Goal: Task Accomplishment & Management: Manage account settings

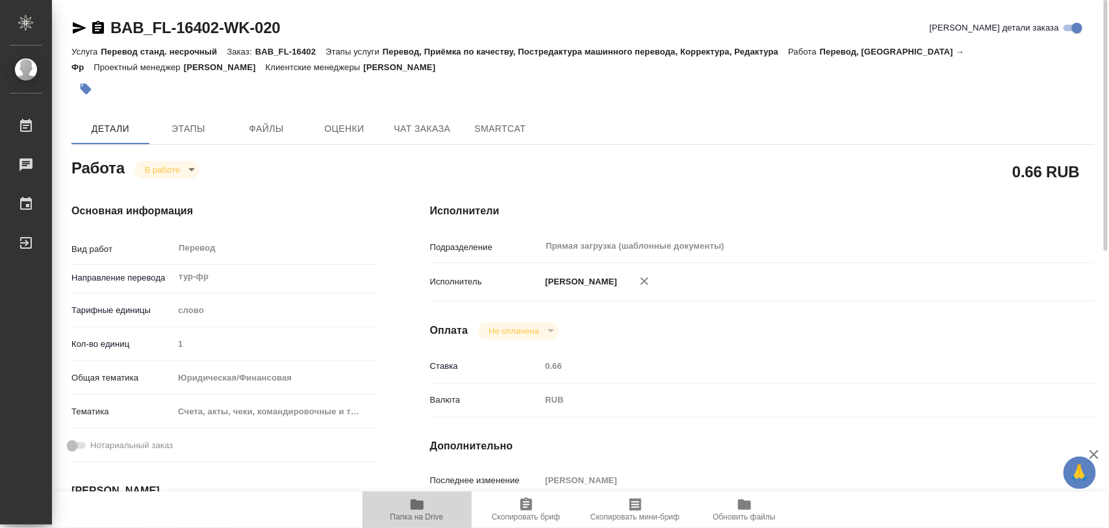
click at [410, 507] on icon "button" at bounding box center [417, 505] width 16 height 16
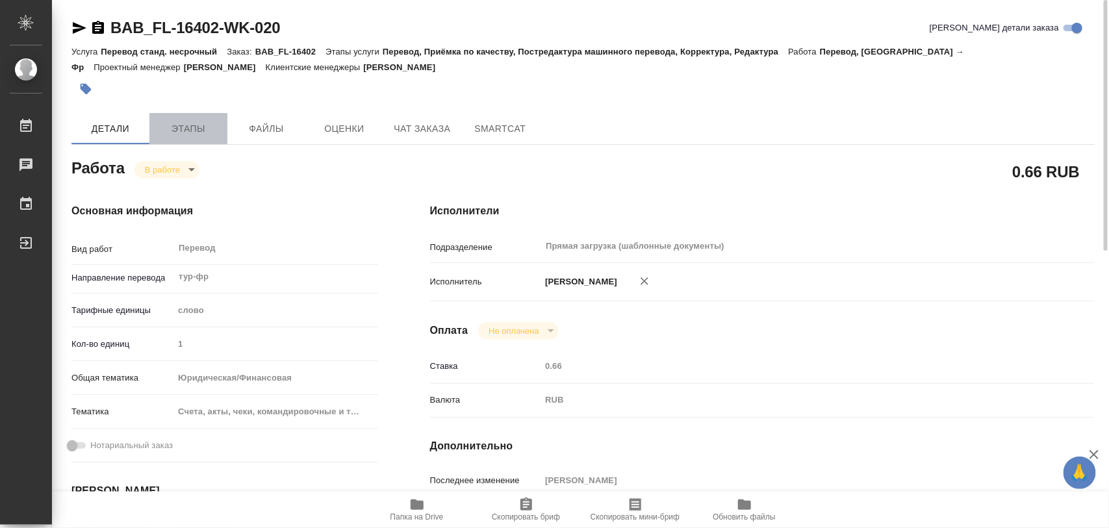
click at [192, 130] on span "Этапы" at bounding box center [188, 129] width 62 height 16
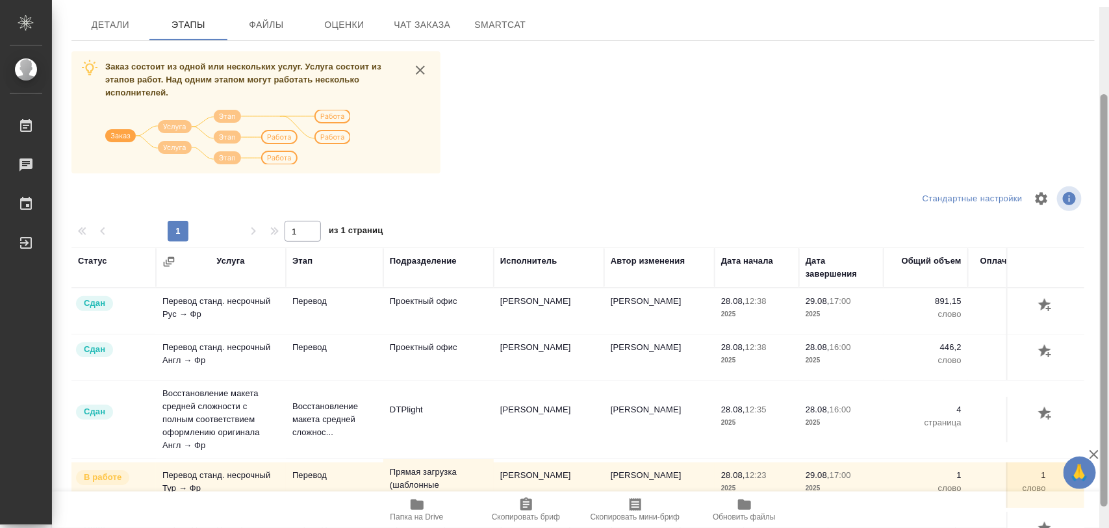
scroll to position [111, 0]
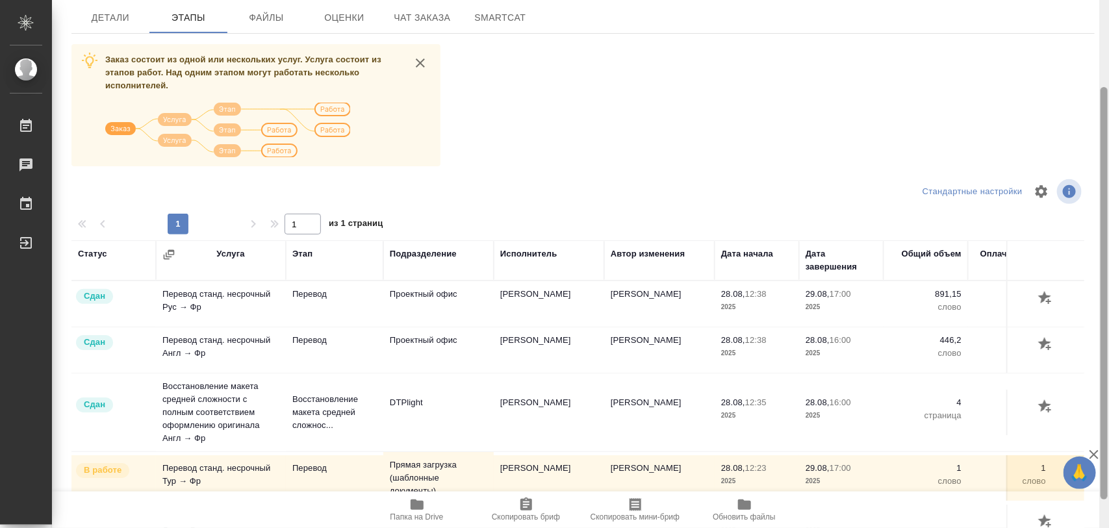
drag, startPoint x: 1103, startPoint y: 303, endPoint x: 1109, endPoint y: 390, distance: 87.3
click at [1109, 390] on div at bounding box center [1105, 264] width 10 height 529
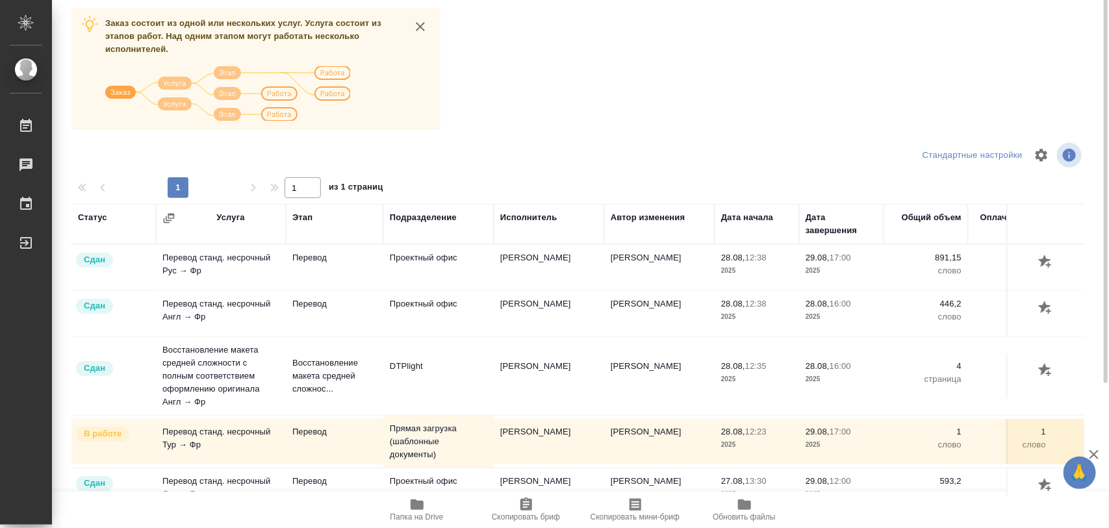
scroll to position [0, 0]
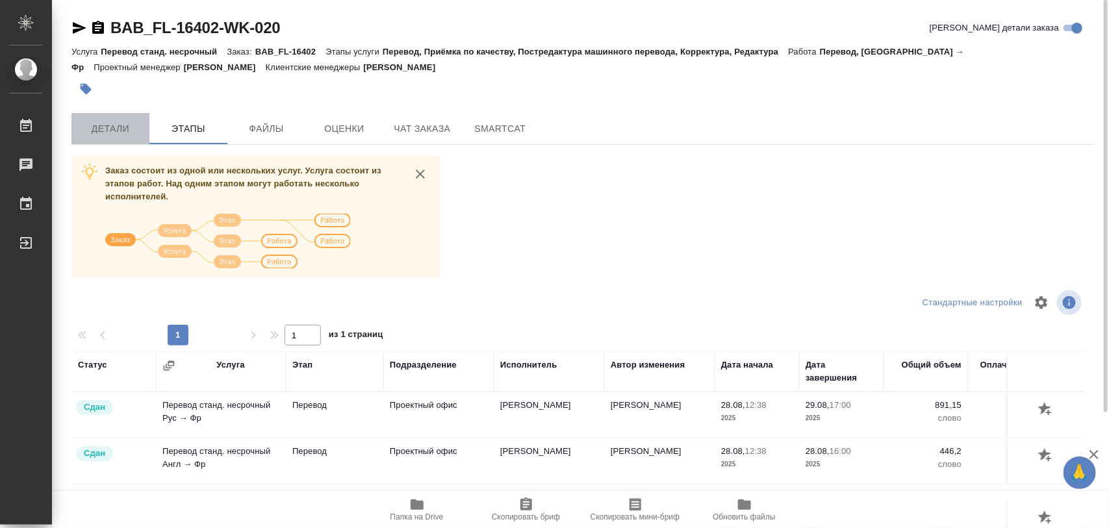
click at [117, 129] on span "Детали" at bounding box center [110, 129] width 62 height 16
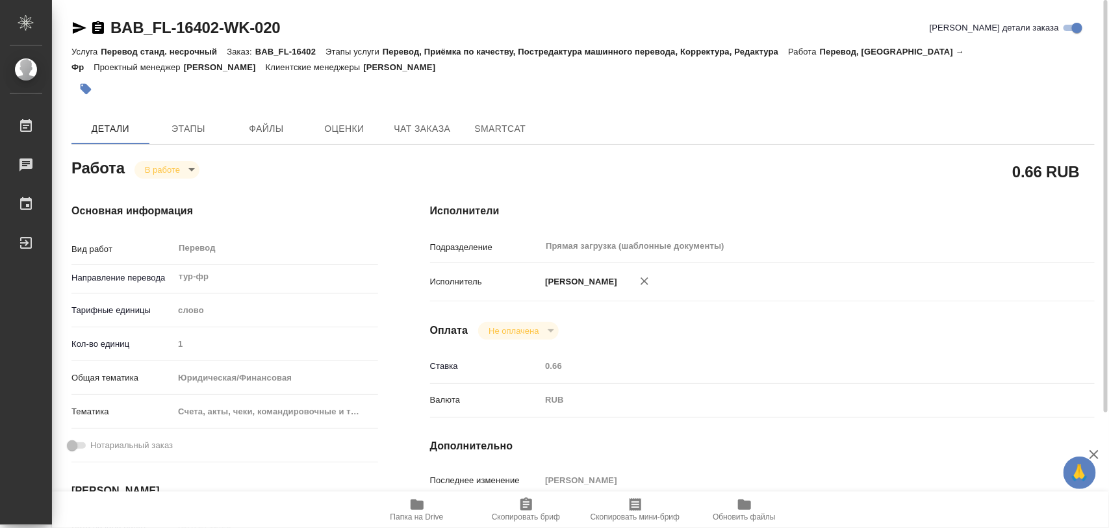
type textarea "x"
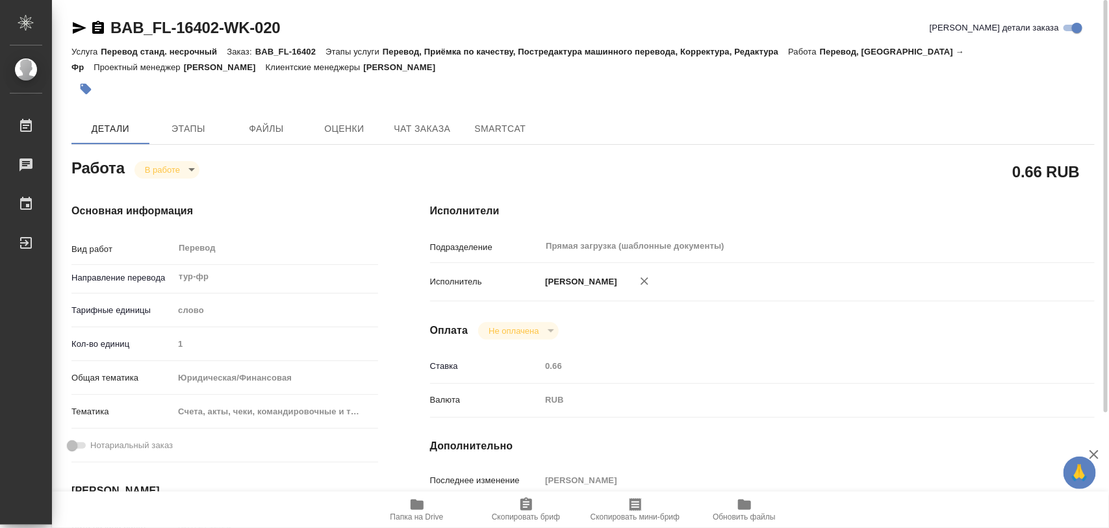
type textarea "x"
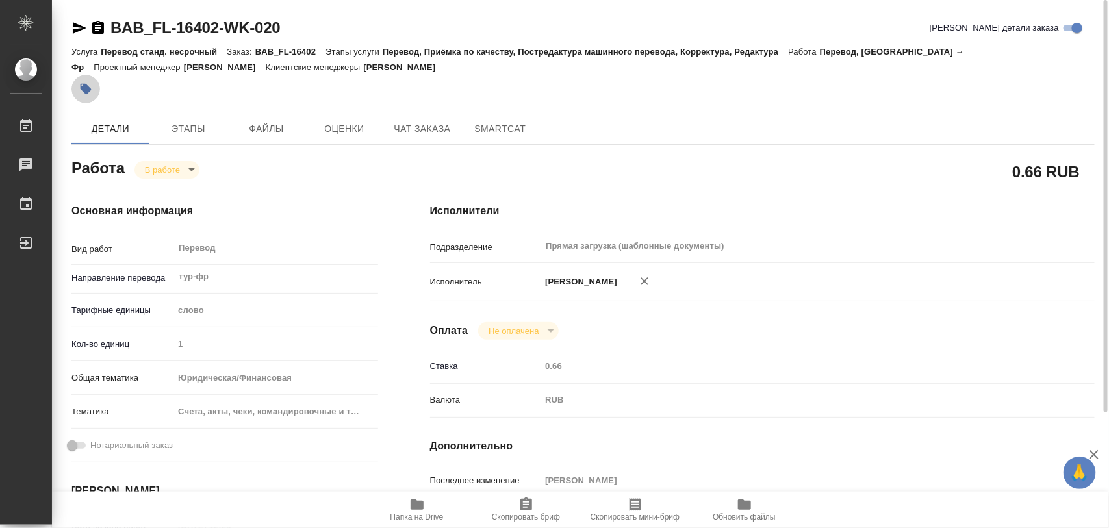
click at [88, 92] on icon "button" at bounding box center [86, 89] width 11 height 11
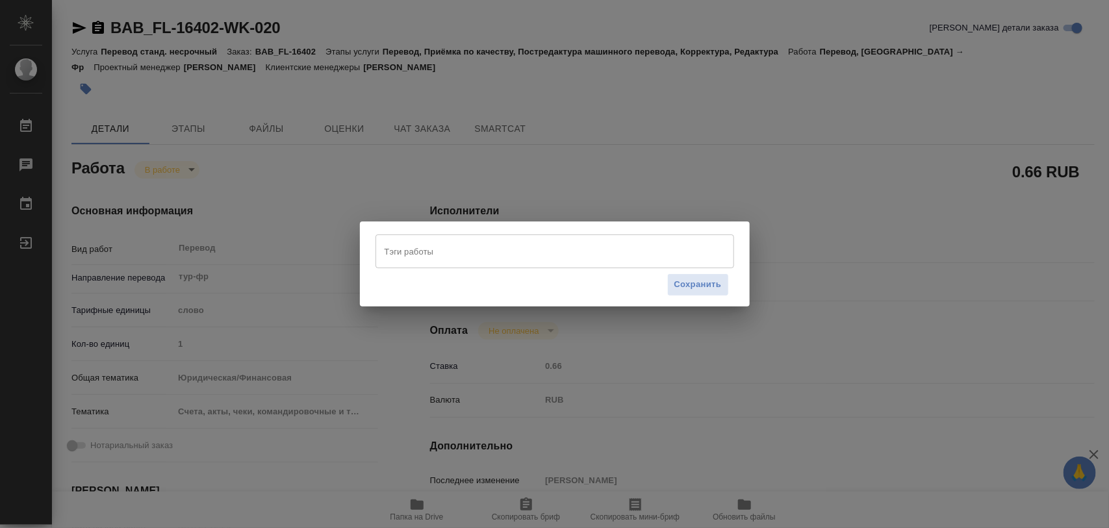
click at [441, 248] on input "Тэги работы" at bounding box center [542, 251] width 322 height 22
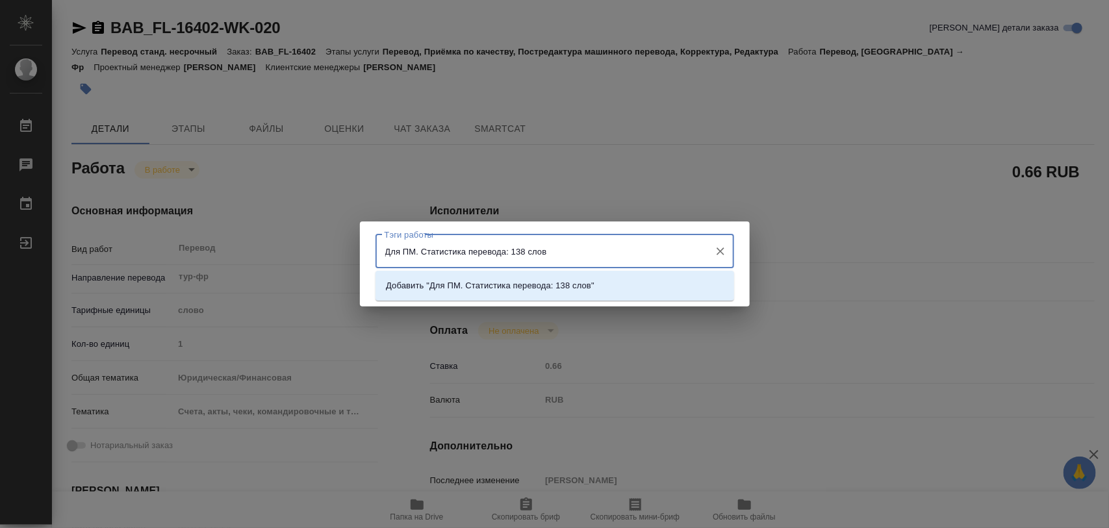
type input "Для ПМ. Статистика перевода: 138 слов."
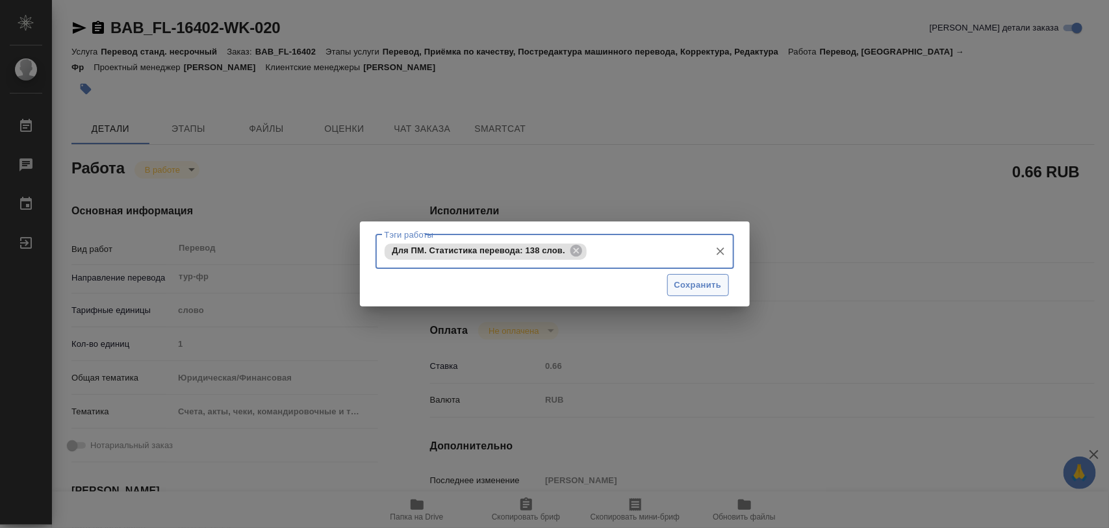
click at [684, 283] on span "Сохранить" at bounding box center [698, 285] width 47 height 15
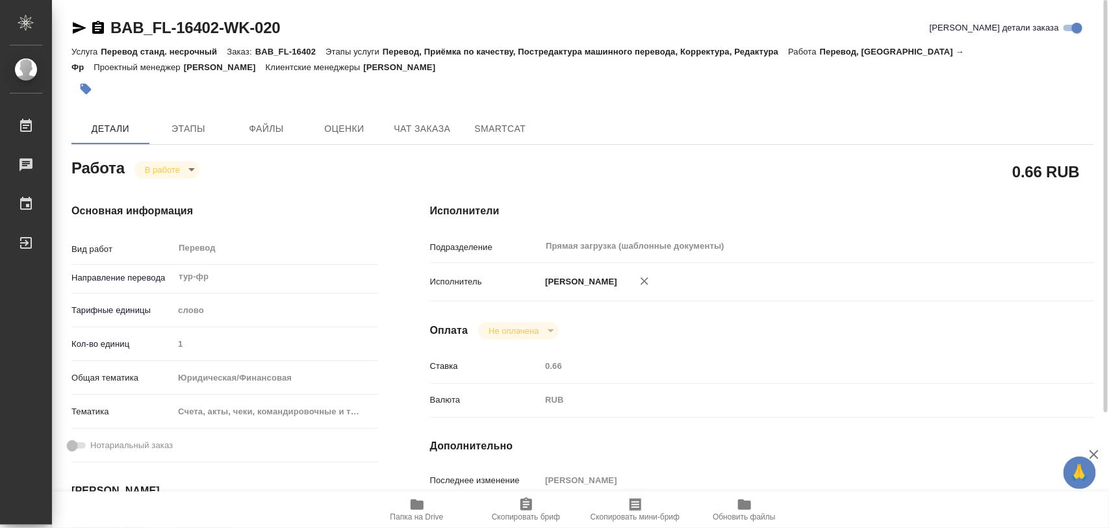
type input "inProgress"
type textarea "Перевод"
type textarea "x"
type input "тур-фр"
type input "5a8b1489cc6b4906c91bfd90"
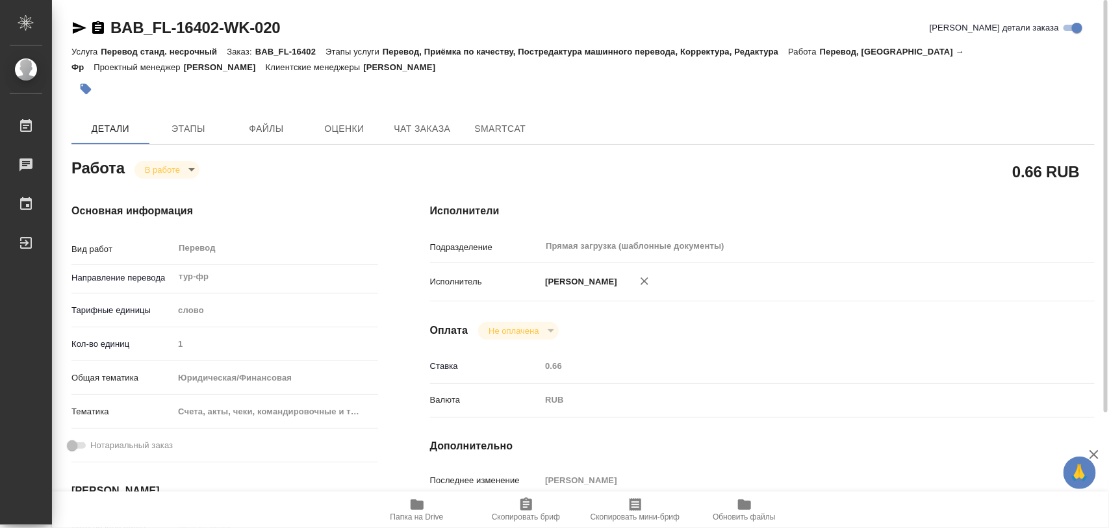
type input "1"
type input "yr-fn"
type input "5f647205b73bc97568ca66c0"
type input "28.08.2025 12:23"
type input "28.08.2025 12:24"
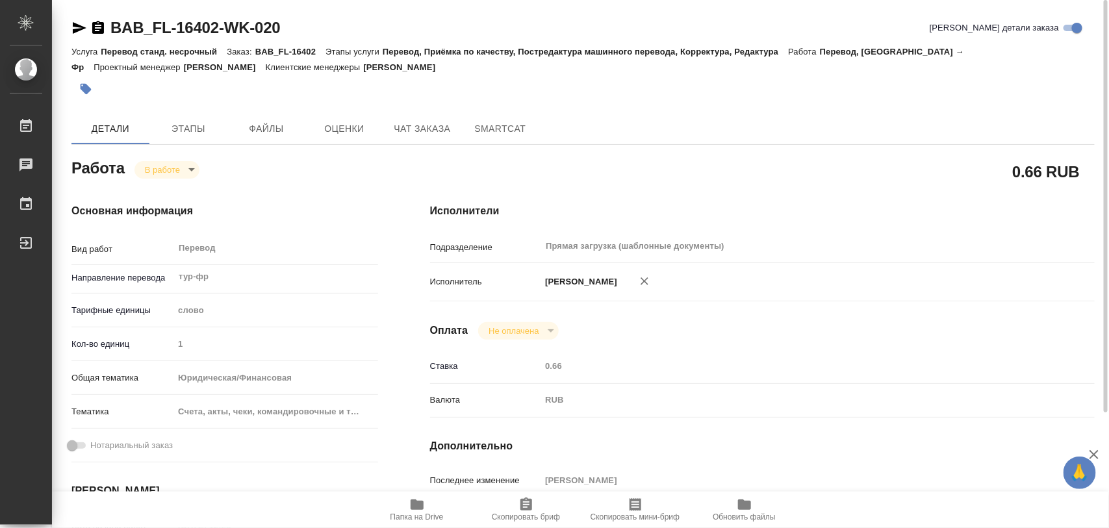
type input "29.08.2025 17:00"
type input "01.09.2025 14:30"
type input "Прямая загрузка (шаблонные документы)"
type input "notPayed"
type input "0.66"
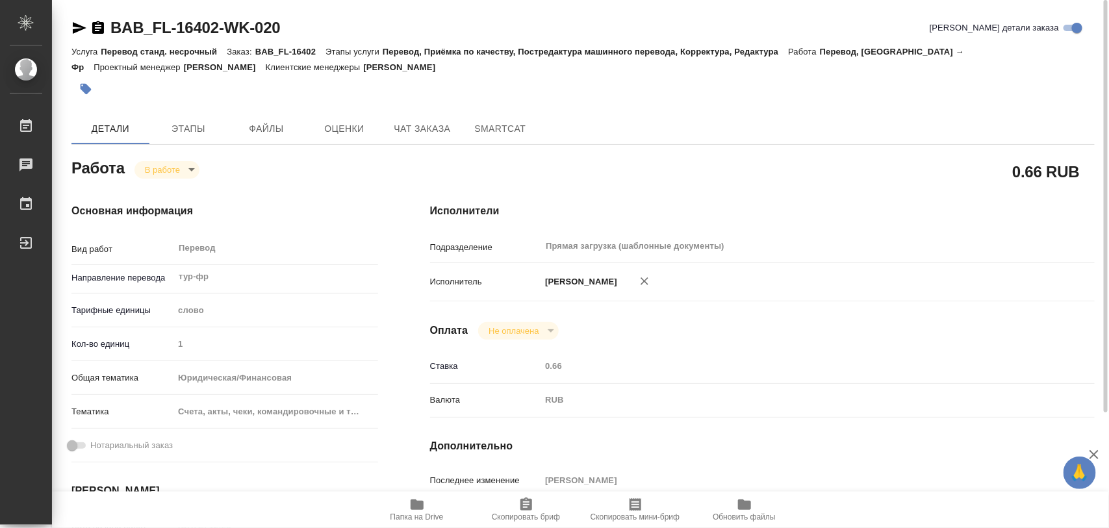
type input "RUB"
type input "Тарабановская Анастасия"
type textarea "док Sheveleva_bank (1)"
type textarea "x"
type textarea "/Clients/FL_BAB/Orders/BAB_FL-16402/Translated/BAB_FL-16402-WK-020"
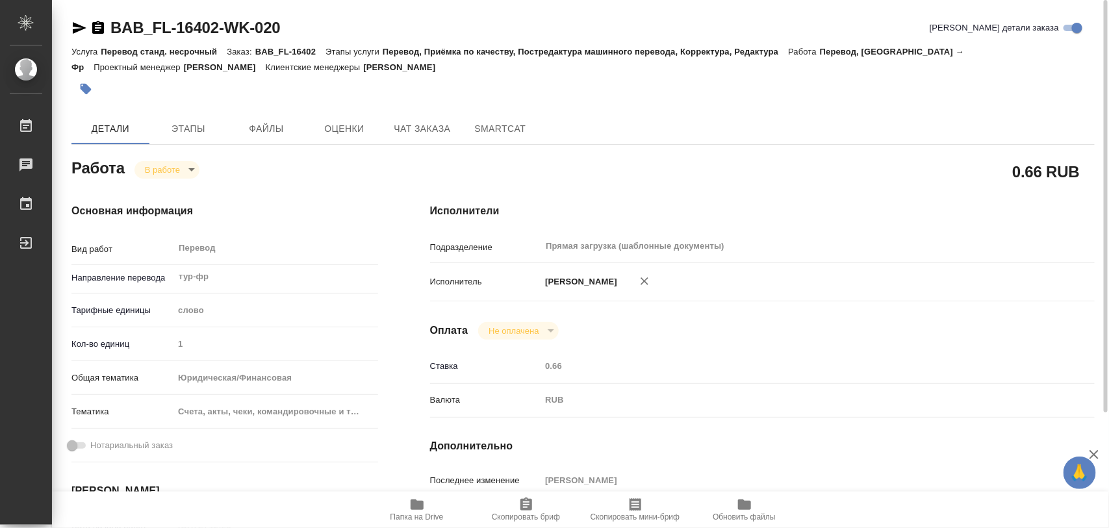
type textarea "x"
type input "BAB_FL-16402"
type input "Перевод станд. несрочный"
type input "Перевод, Приёмка по качеству, Постредактура машинного перевода, Корректура, Ред…"
type input "Голубев [PERSON_NAME]"
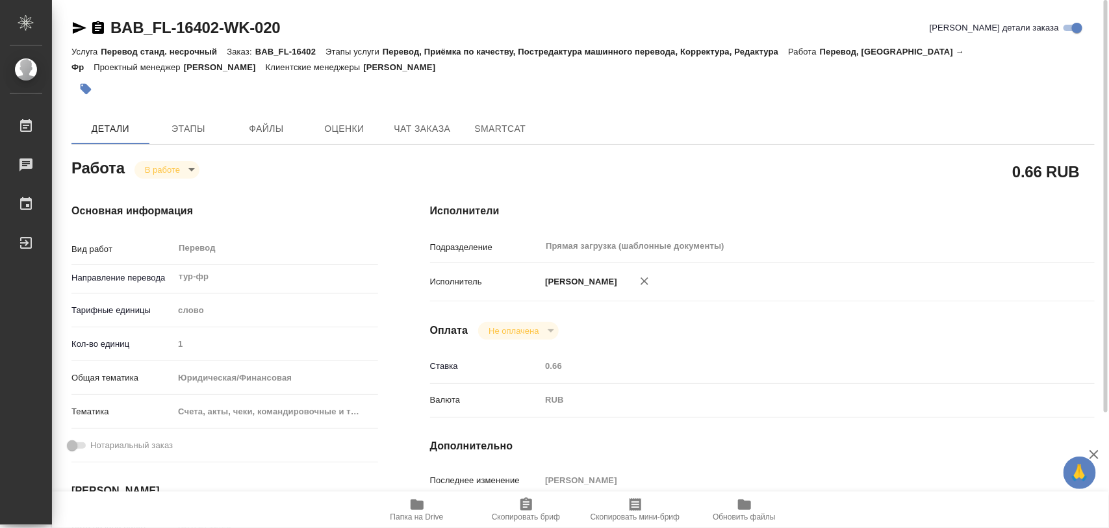
type input "[PERSON_NAME]"
type input "/Clients/FL_BAB/Orders/BAB_FL-16402"
type textarea "x"
type textarea "В файлах Insura (2 штуки) - переводим только 1 страницы ВСЁ НА ФРАНЦУЗСКИЙ. язы…"
type textarea "x"
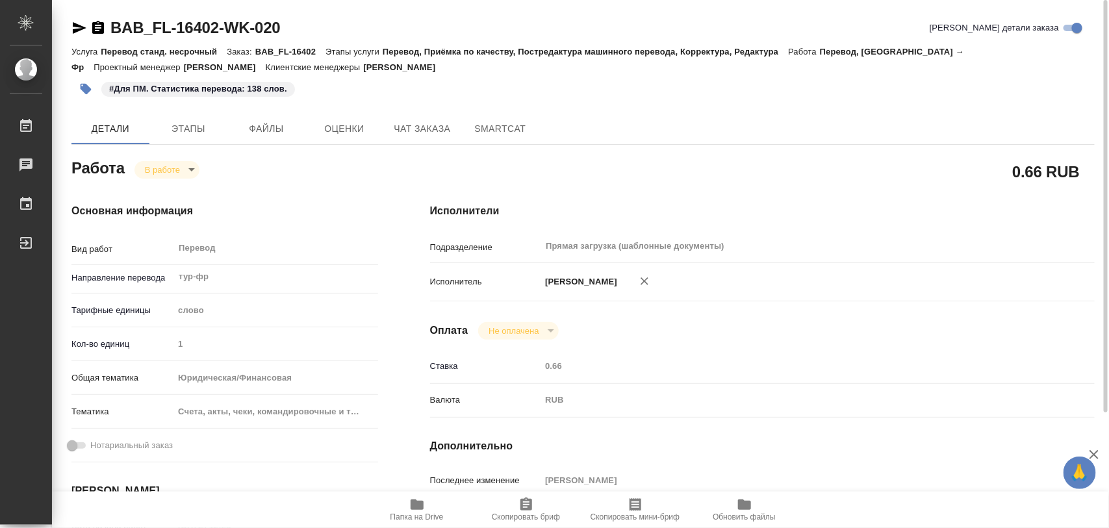
type textarea "x"
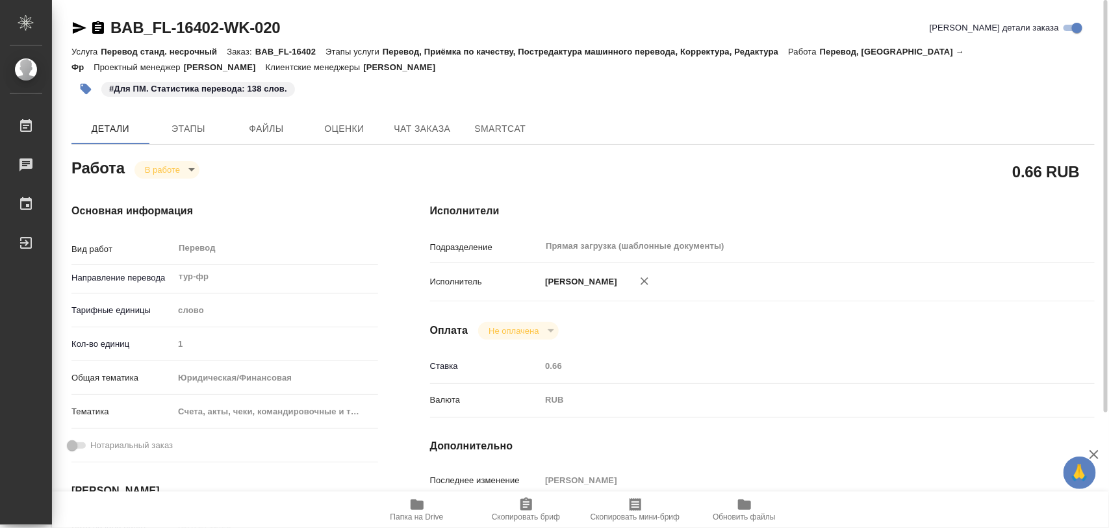
type textarea "x"
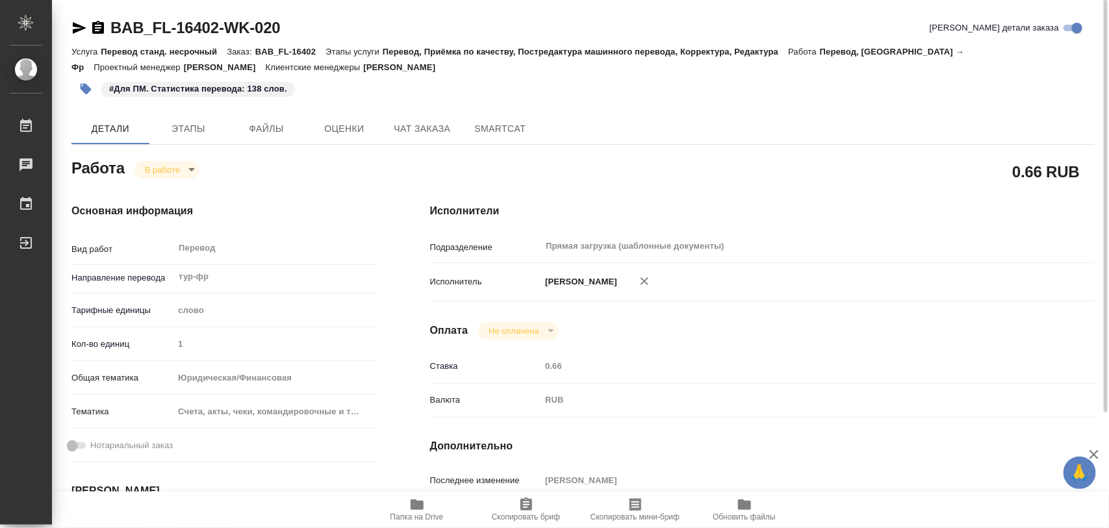
click at [196, 171] on body "🙏 .cls-1 fill:#fff; AWATERA Iglakov Maksim Работы 0 Чаты График Выйти BAB_FL-16…" at bounding box center [554, 264] width 1109 height 528
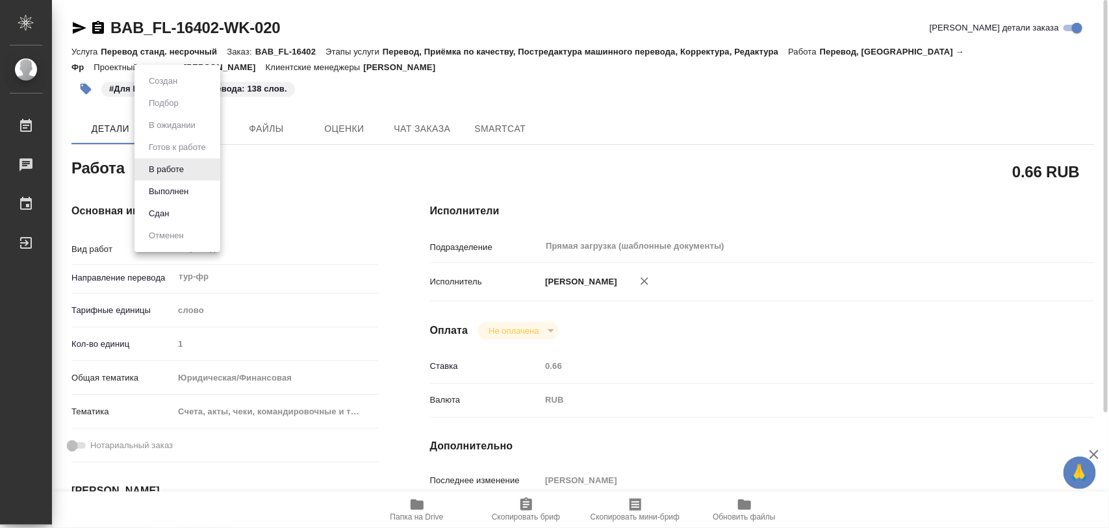
type textarea "x"
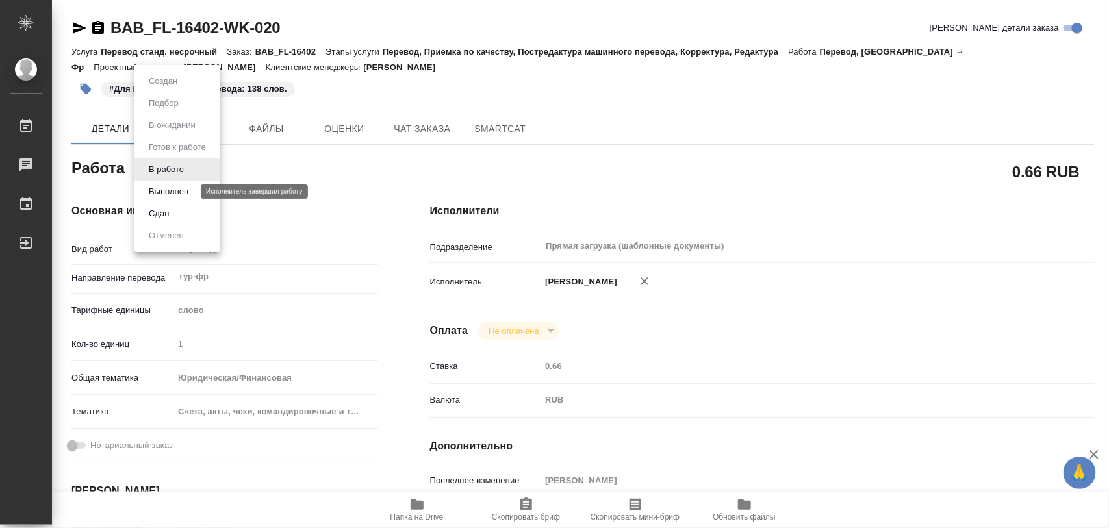
type textarea "x"
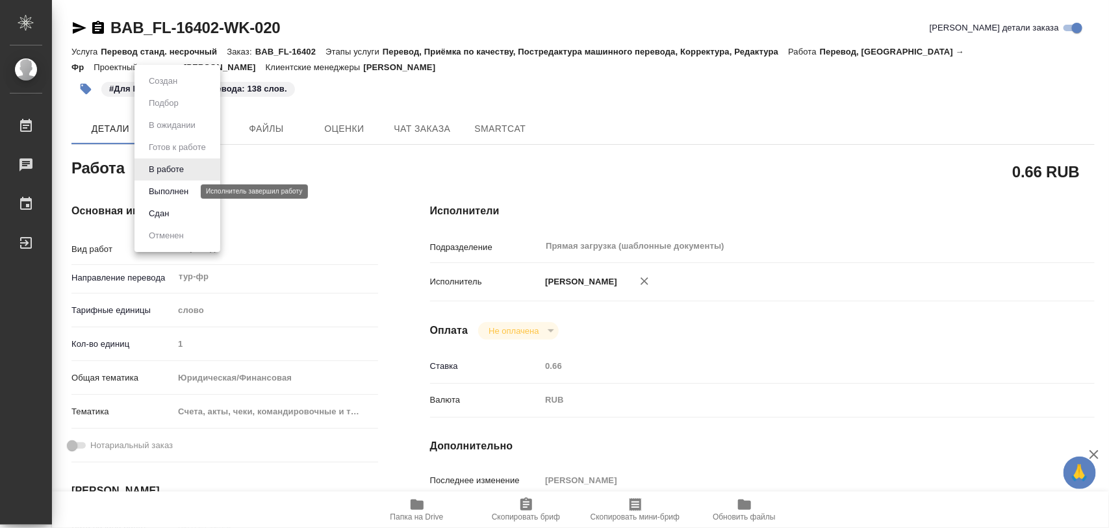
click at [183, 192] on button "Выполнен" at bounding box center [168, 192] width 47 height 14
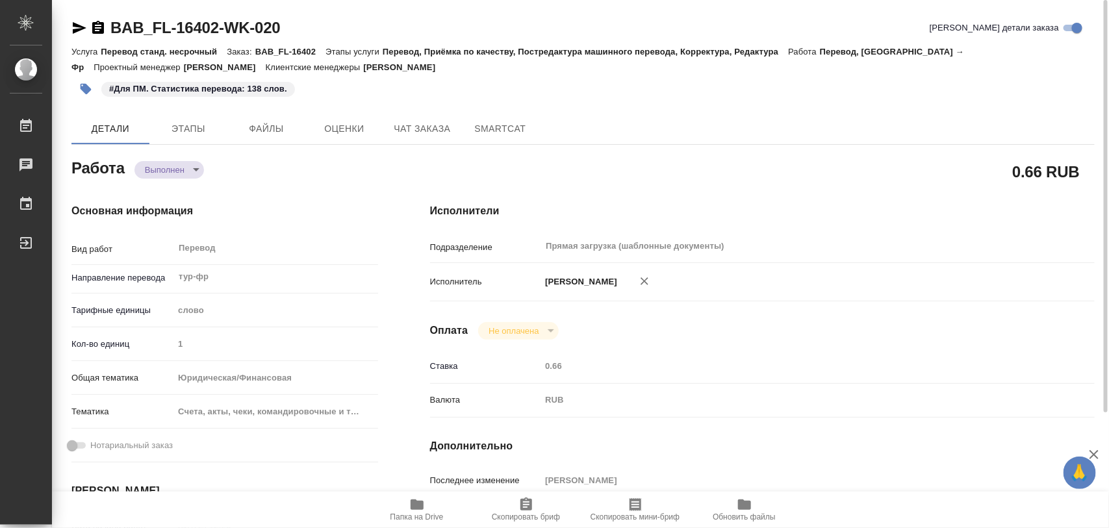
type textarea "x"
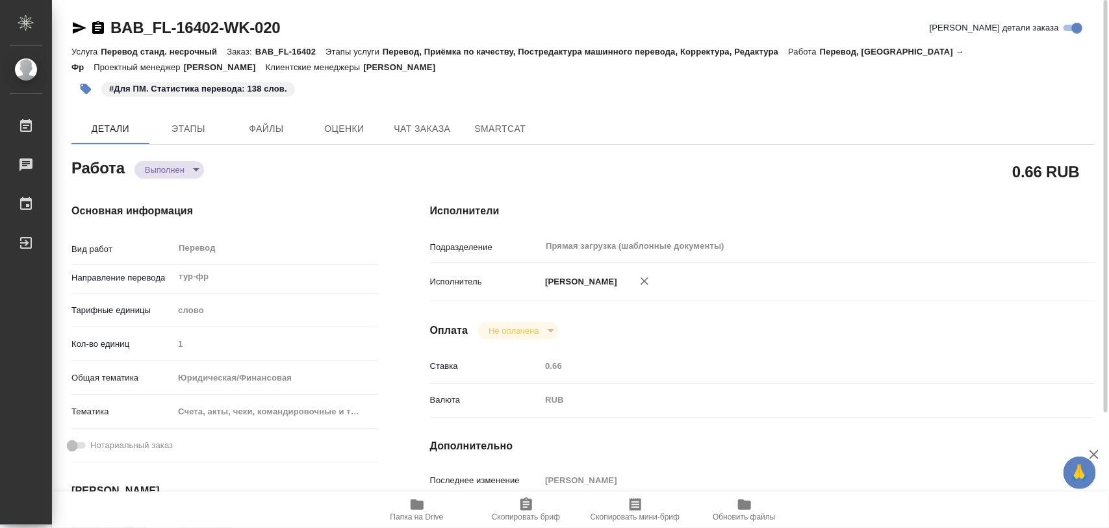
type textarea "x"
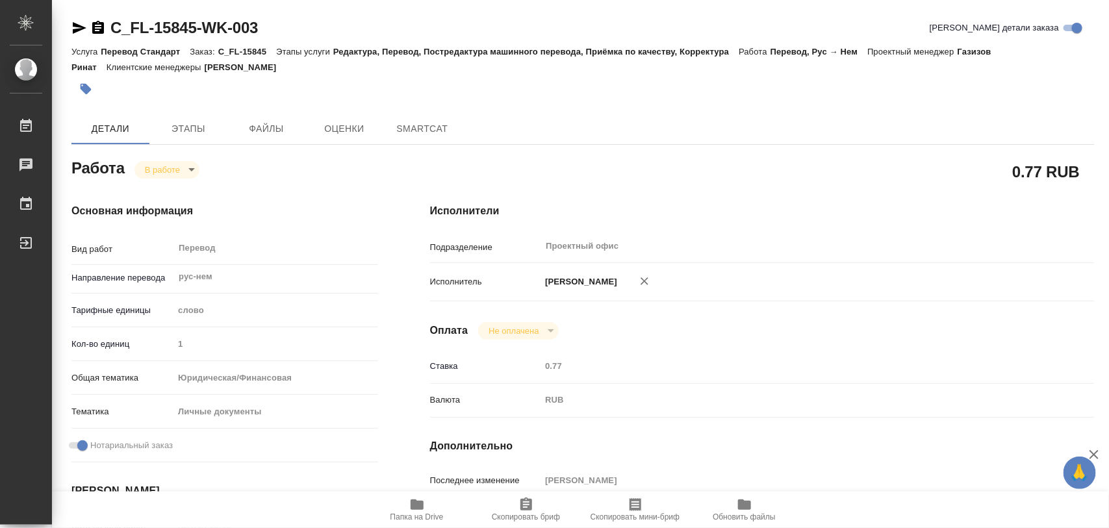
type textarea "x"
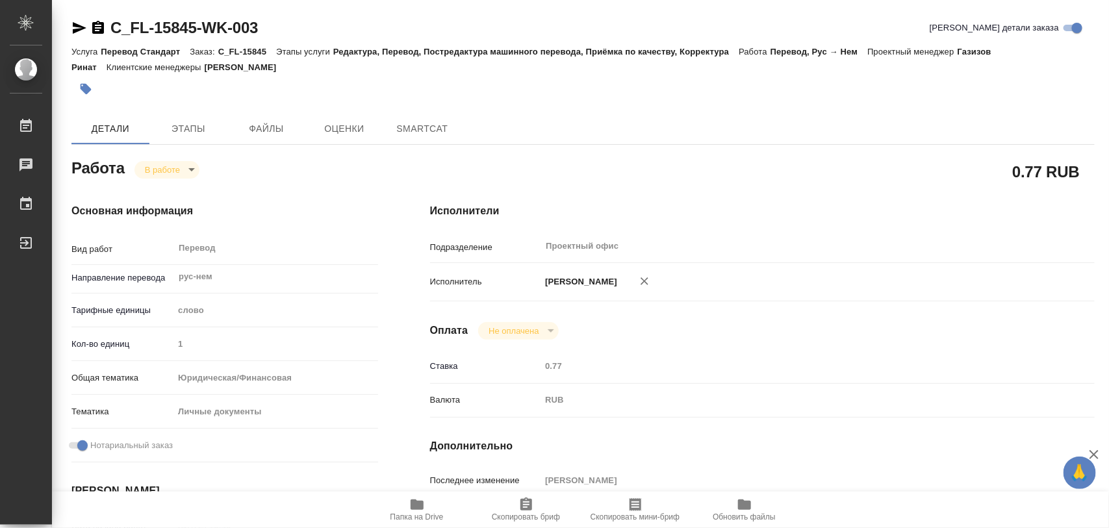
type textarea "x"
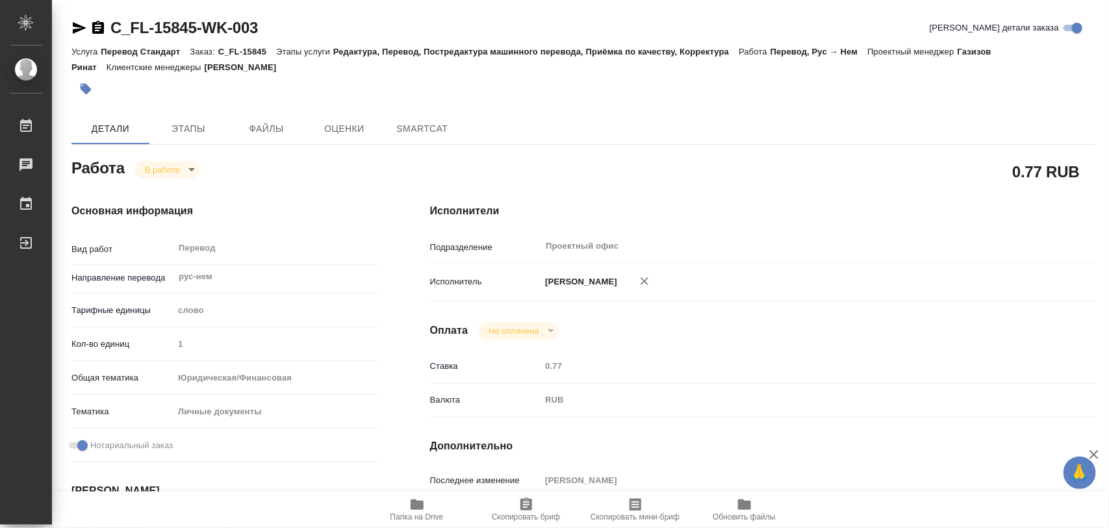
type textarea "x"
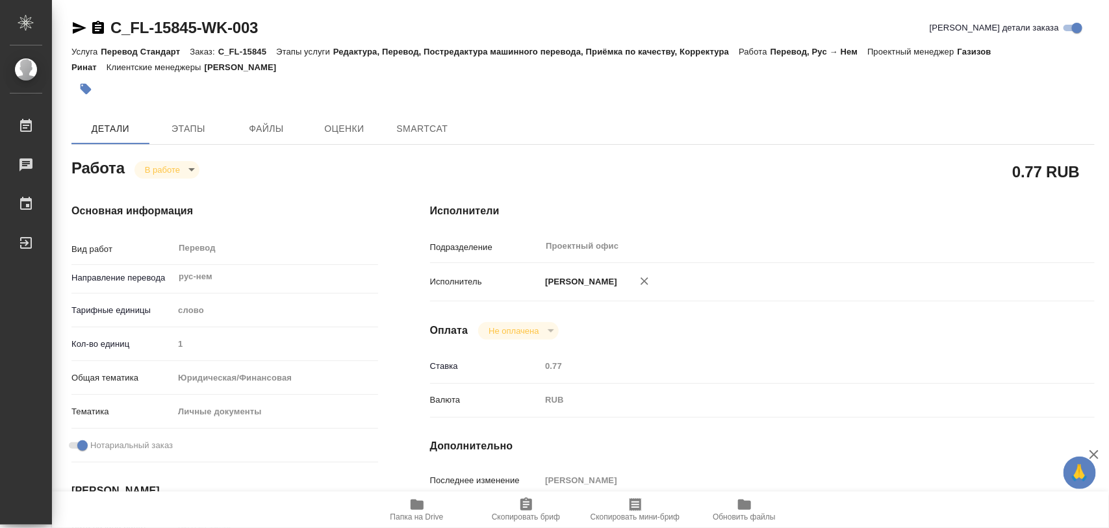
type textarea "x"
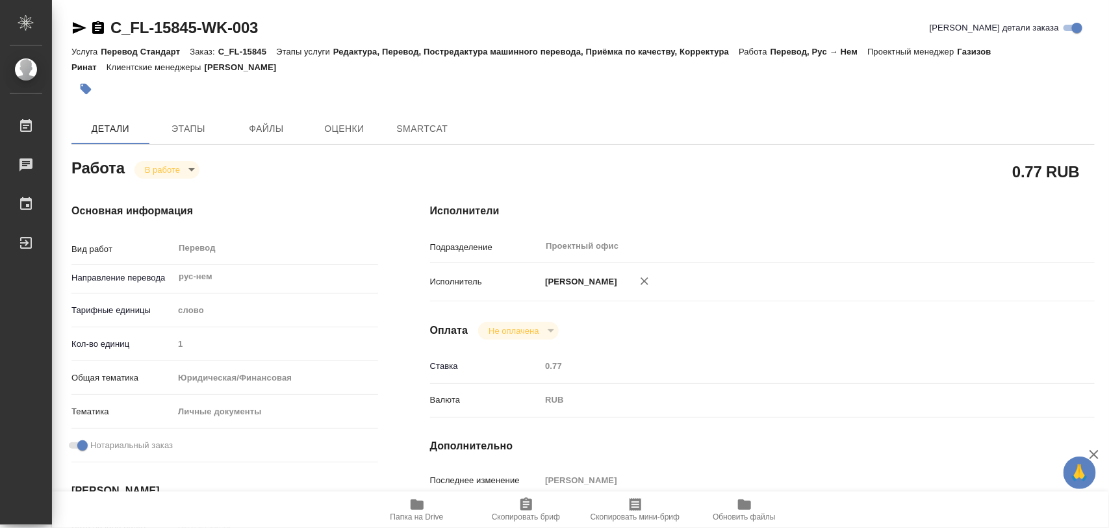
type textarea "x"
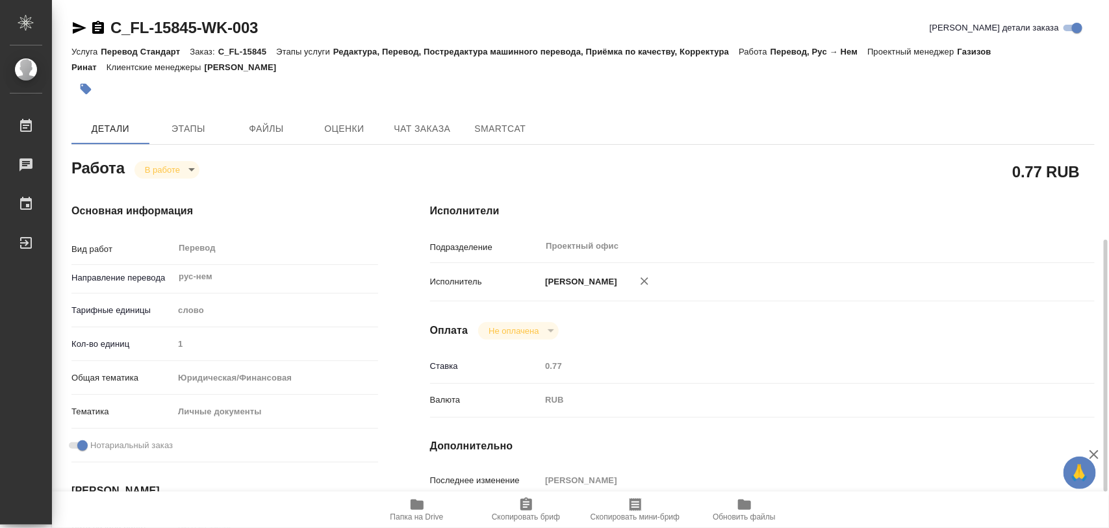
scroll to position [162, 0]
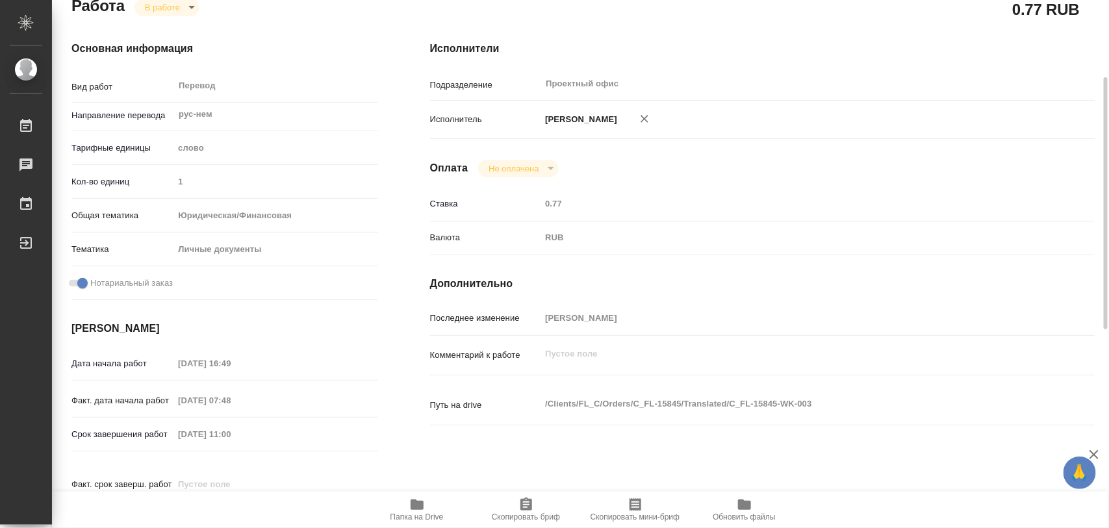
type textarea "x"
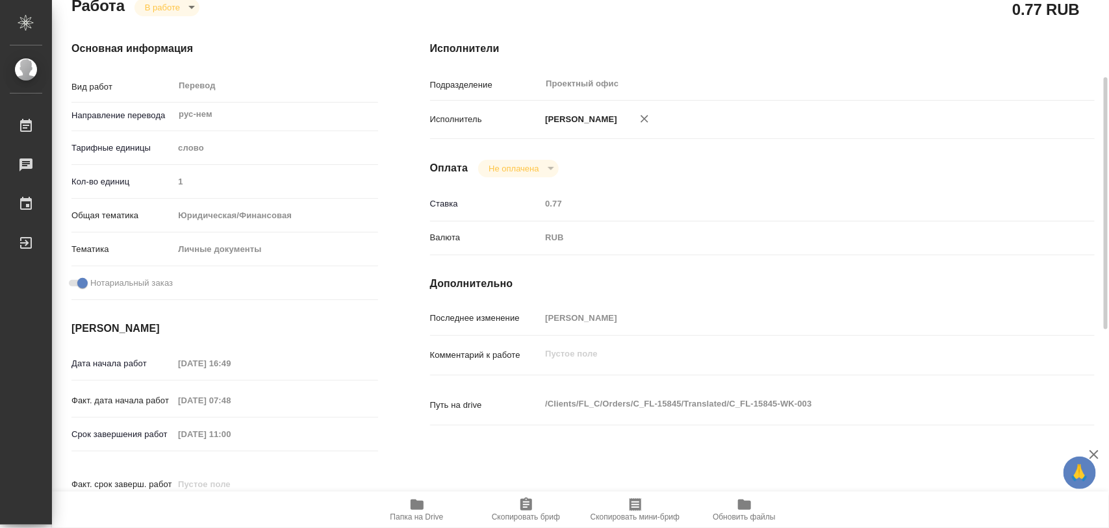
scroll to position [325, 0]
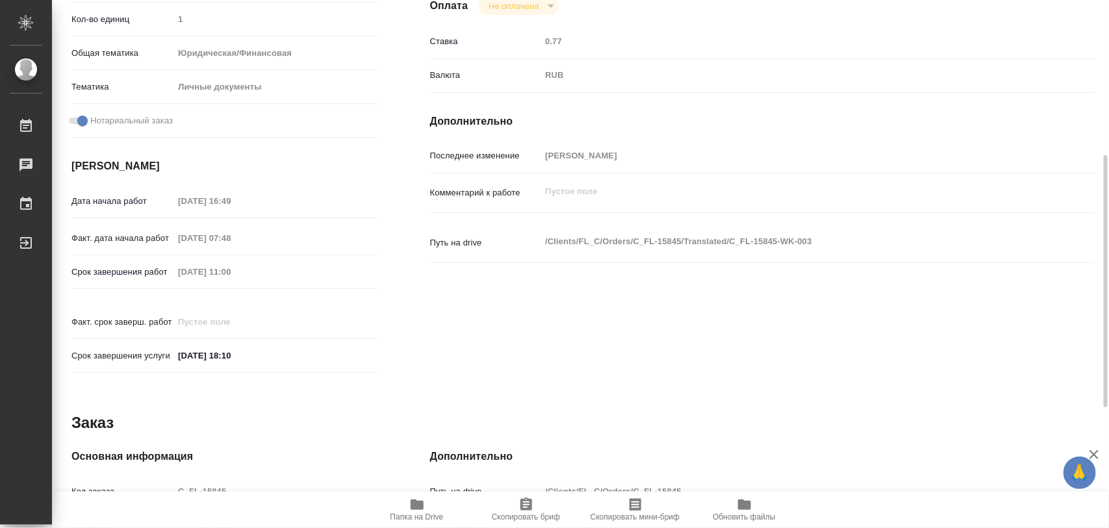
type textarea "x"
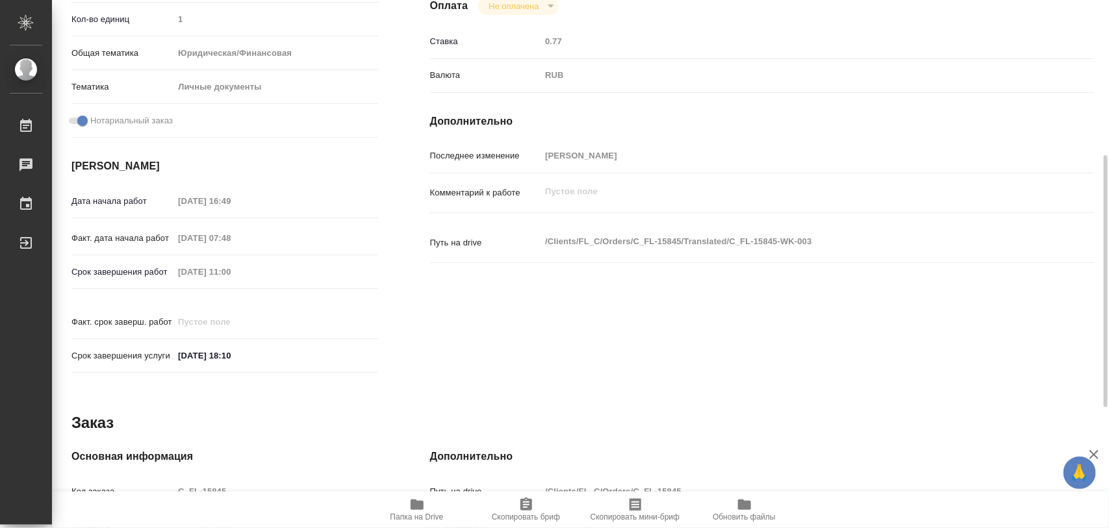
scroll to position [0, 0]
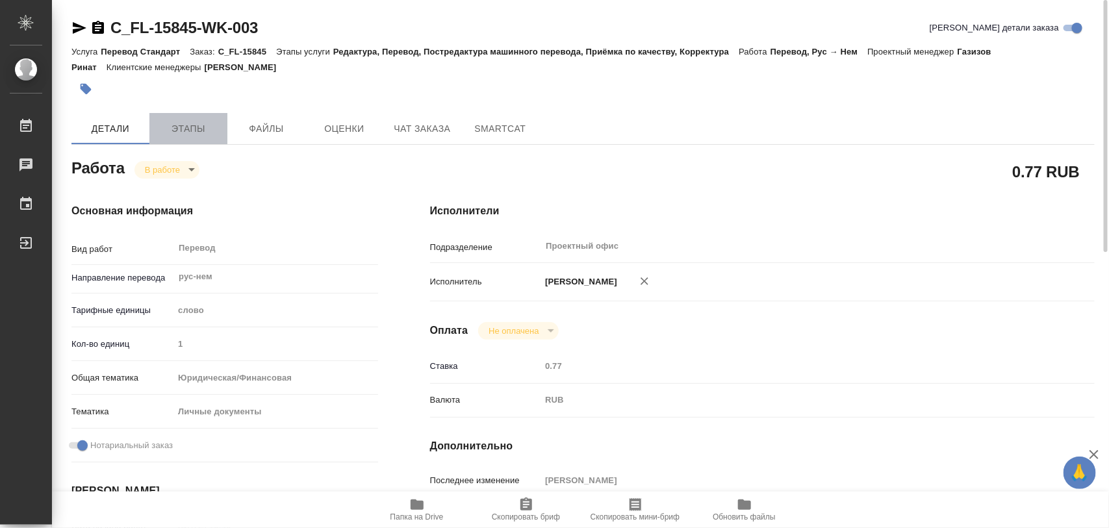
click at [187, 127] on span "Этапы" at bounding box center [188, 129] width 62 height 16
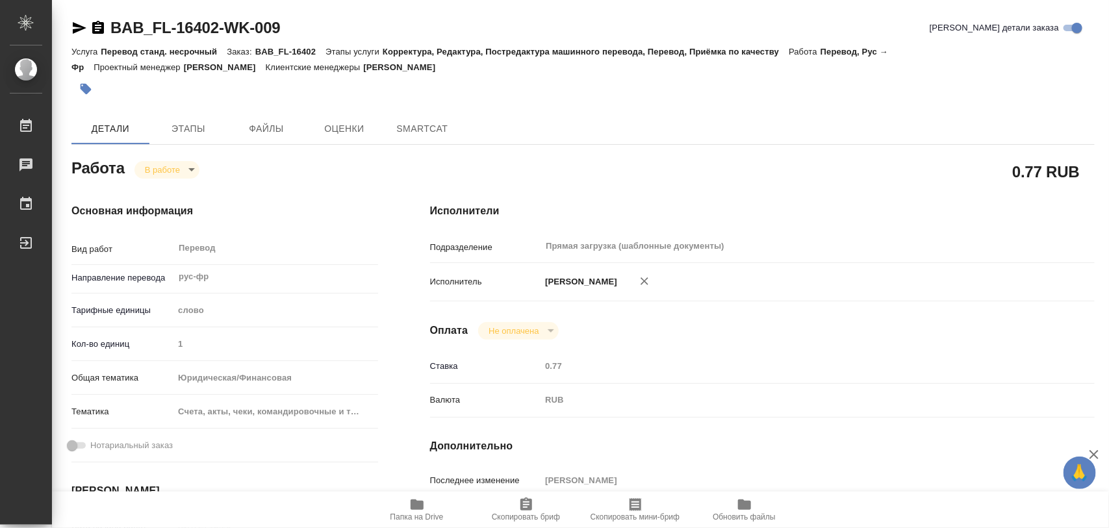
type textarea "x"
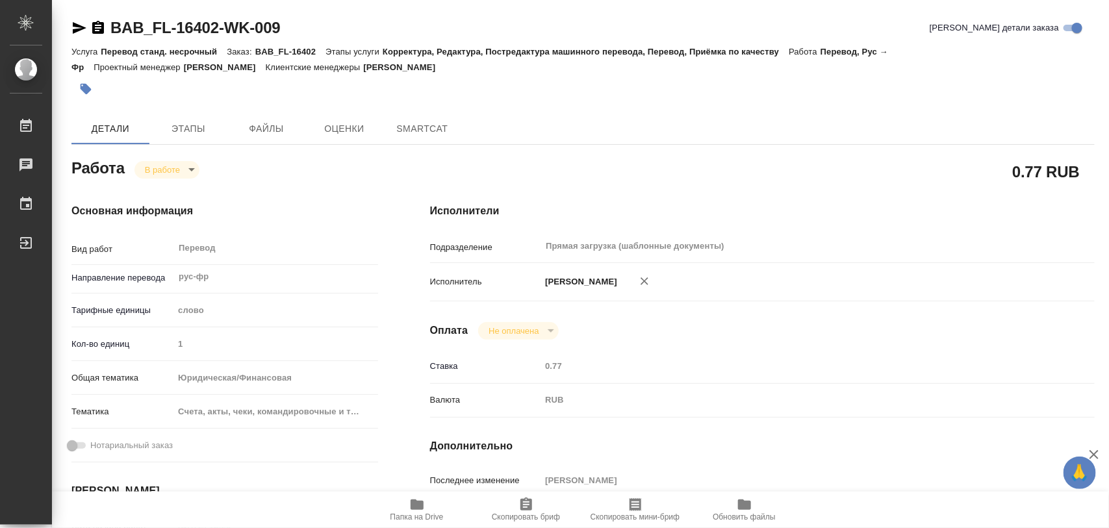
type textarea "x"
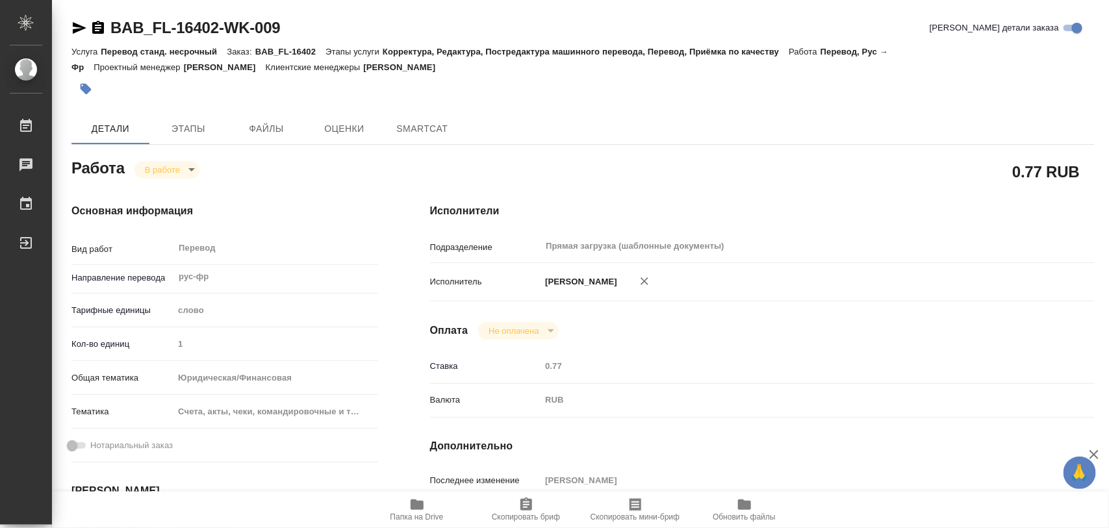
type textarea "x"
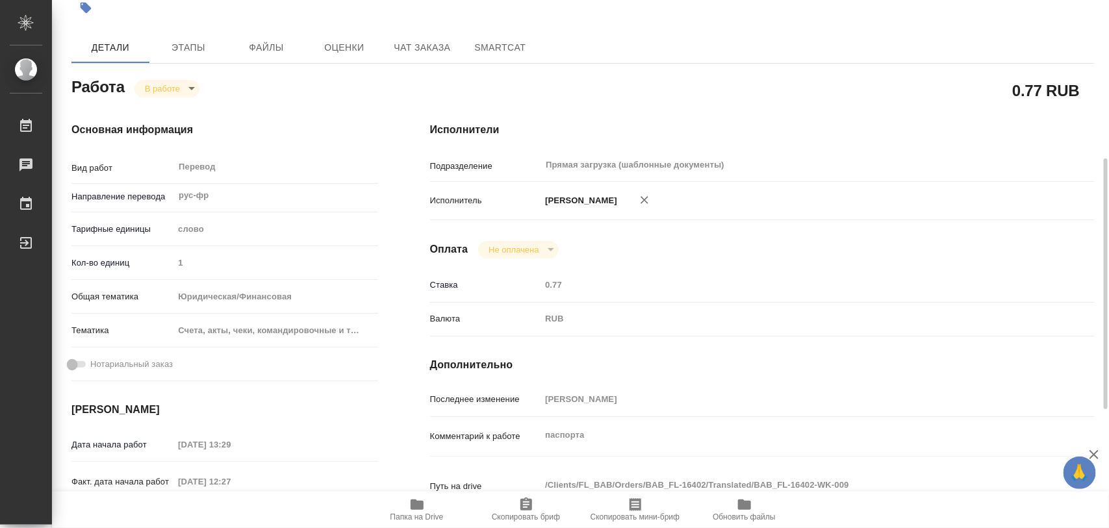
scroll to position [244, 0]
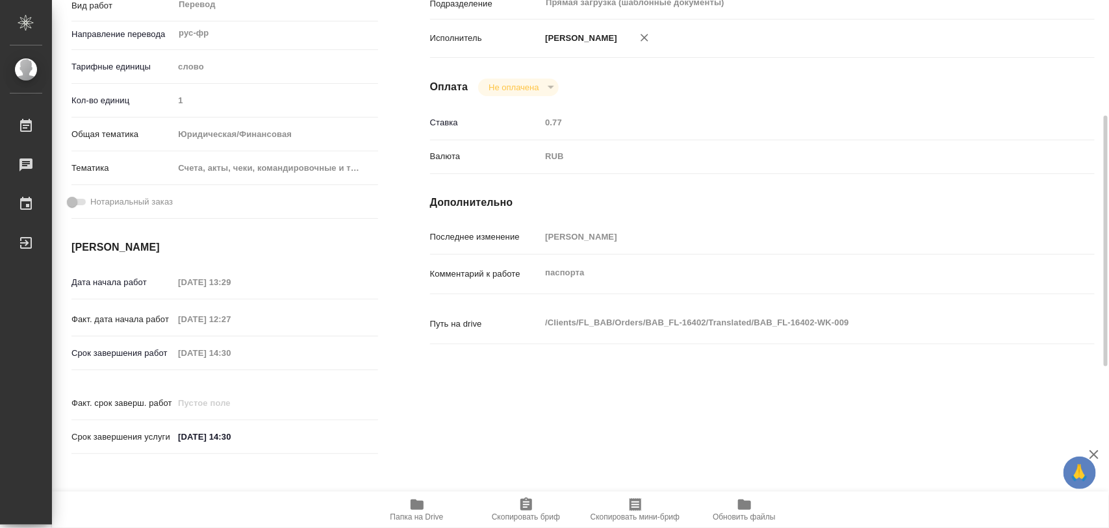
type textarea "x"
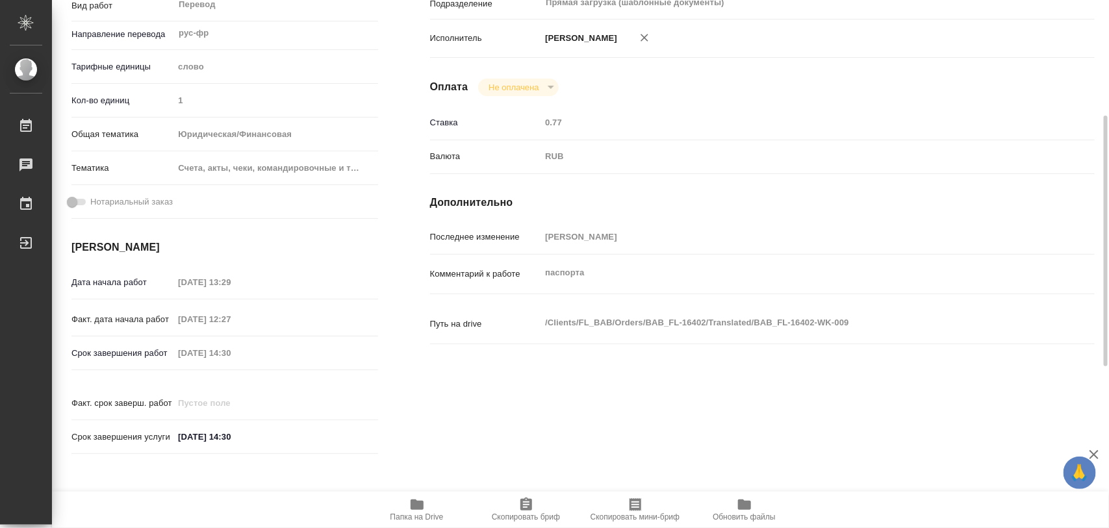
type textarea "x"
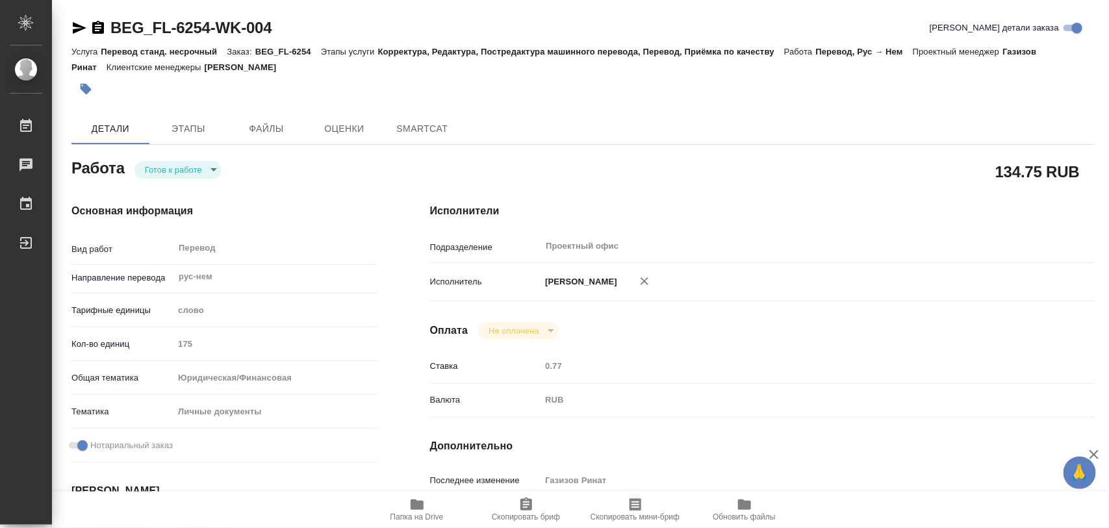
type textarea "x"
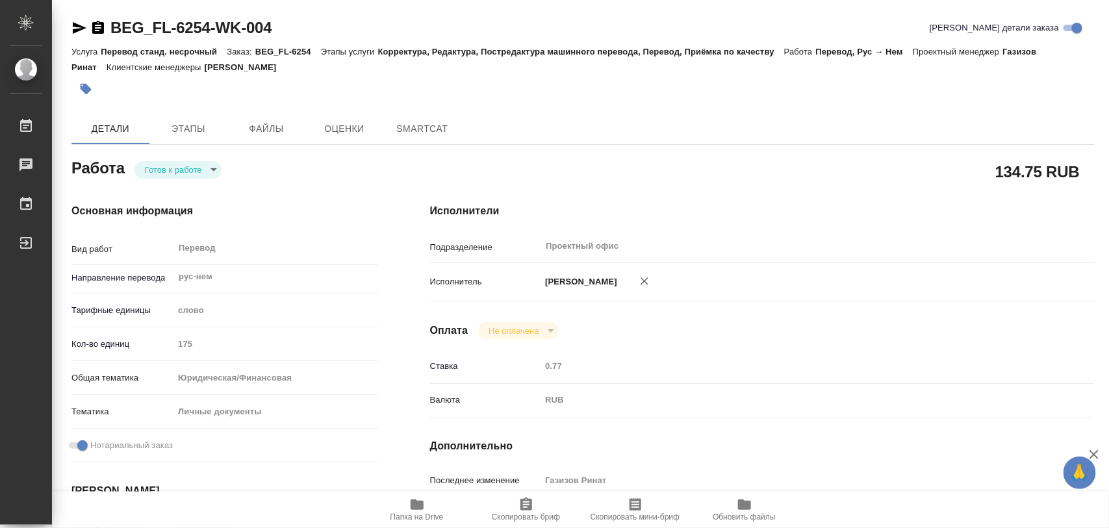
type textarea "x"
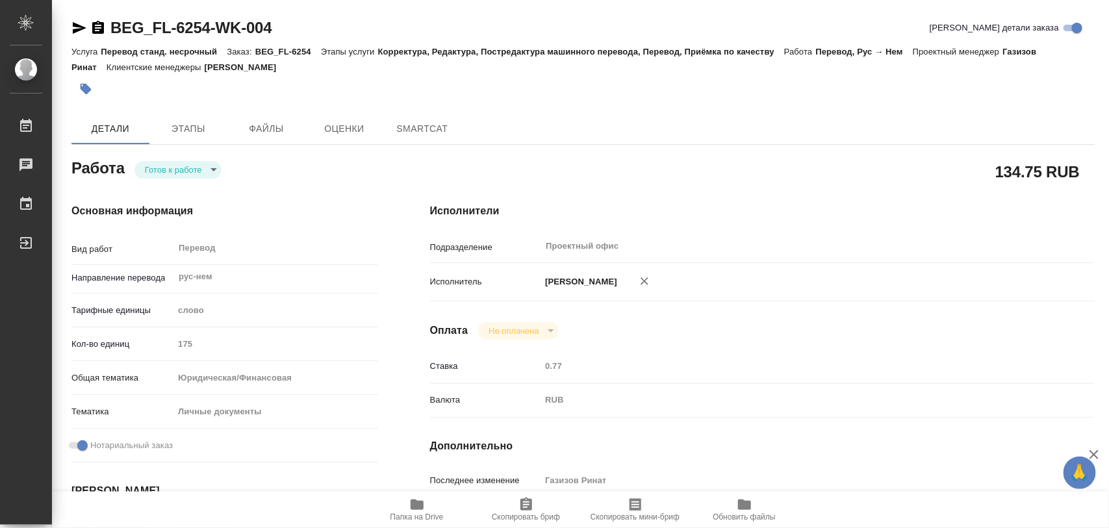
type textarea "x"
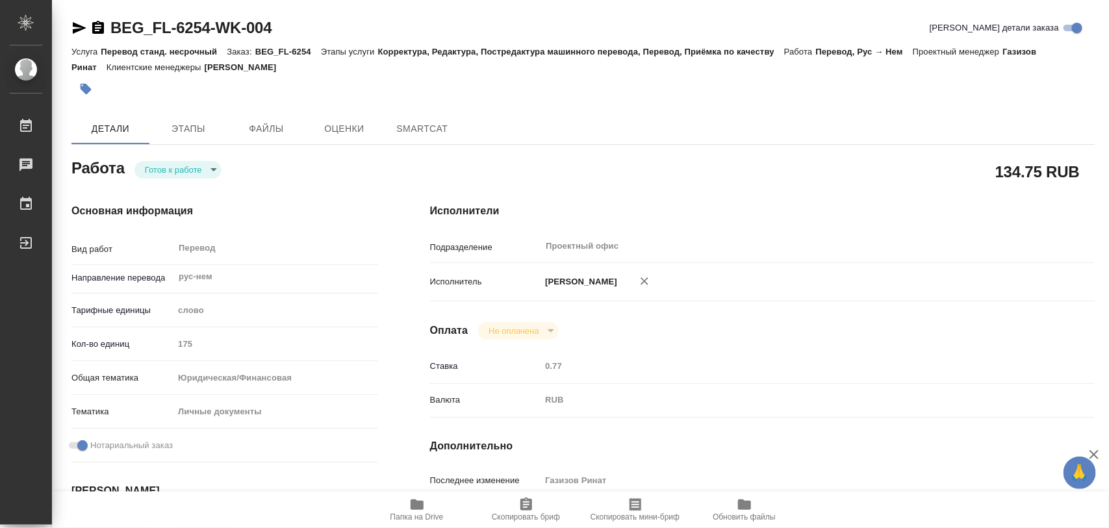
type textarea "x"
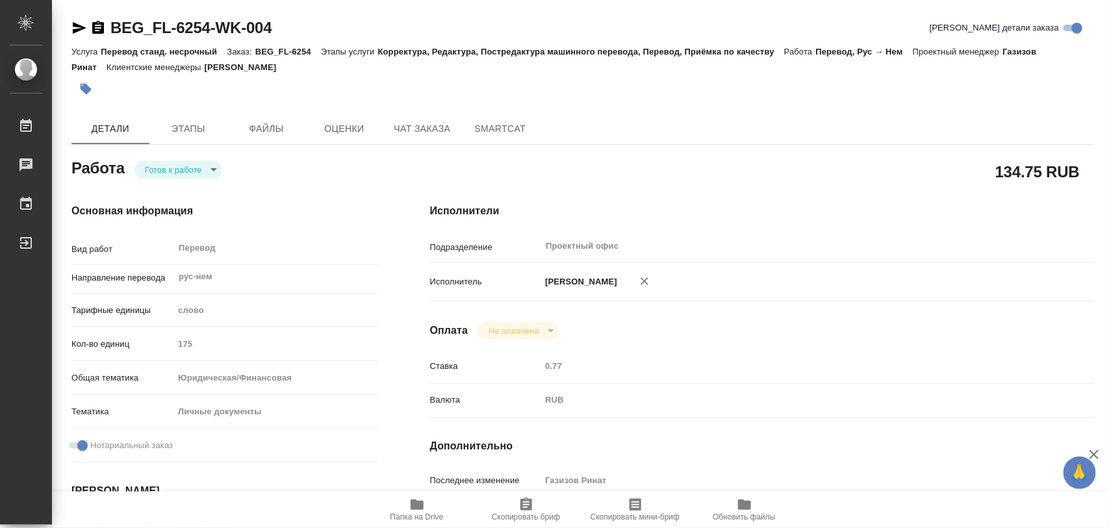
type textarea "x"
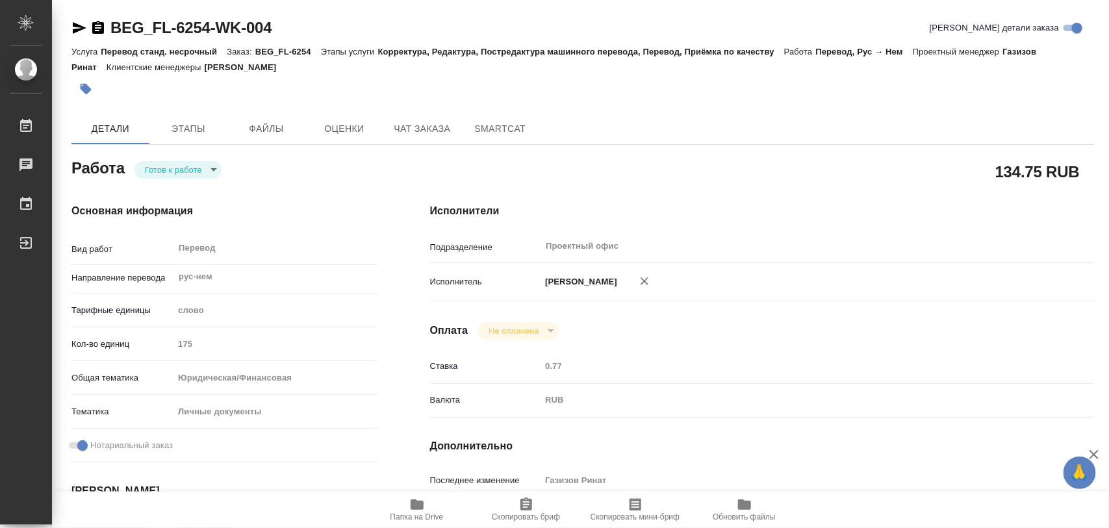
click at [218, 170] on body "🙏 .cls-1 fill:#fff; AWATERA Iglakov Maksim Работы Чаты График Выйти BEG_FL-6254…" at bounding box center [554, 264] width 1109 height 528
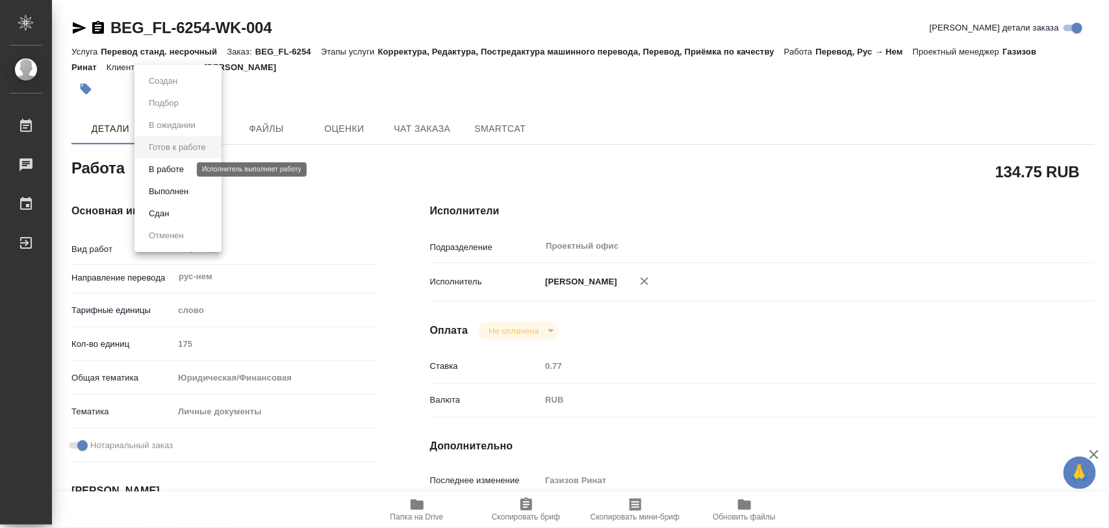
type textarea "x"
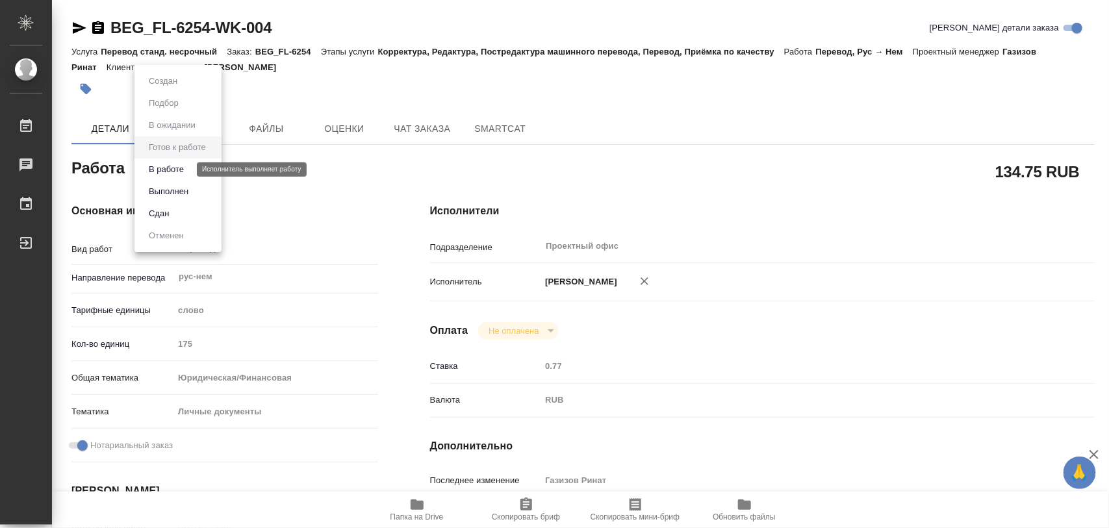
type textarea "x"
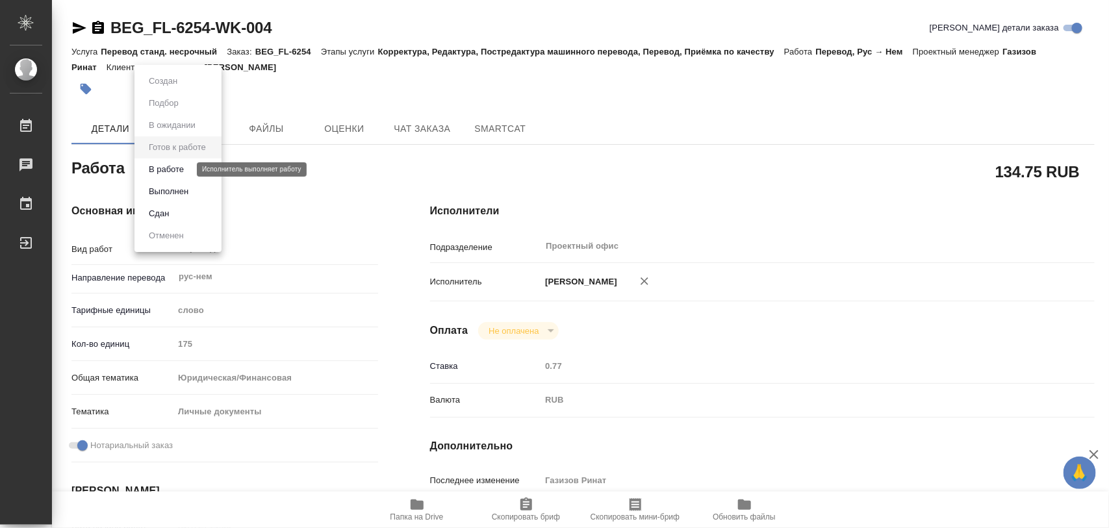
type textarea "x"
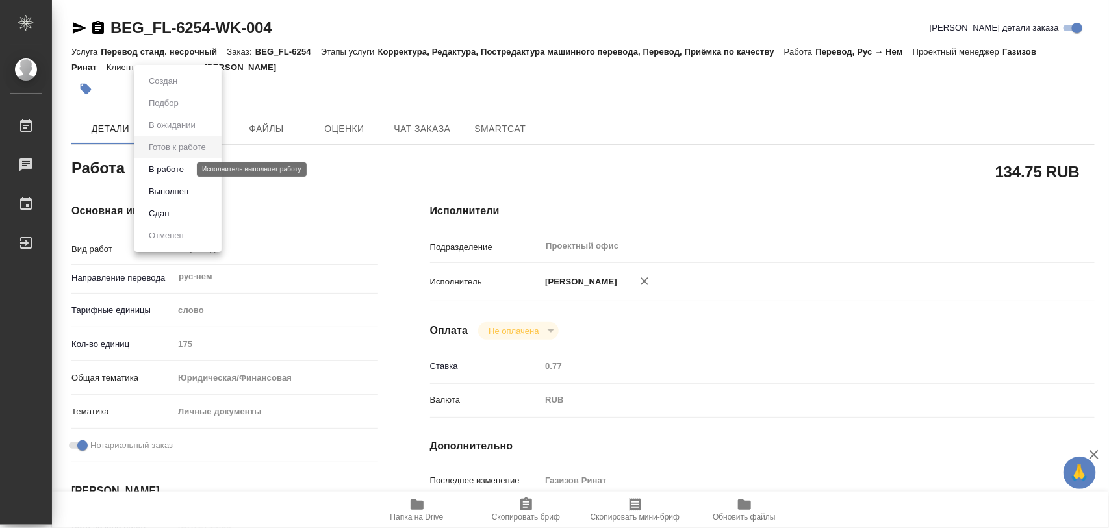
click at [166, 171] on button "В работе" at bounding box center [166, 169] width 43 height 14
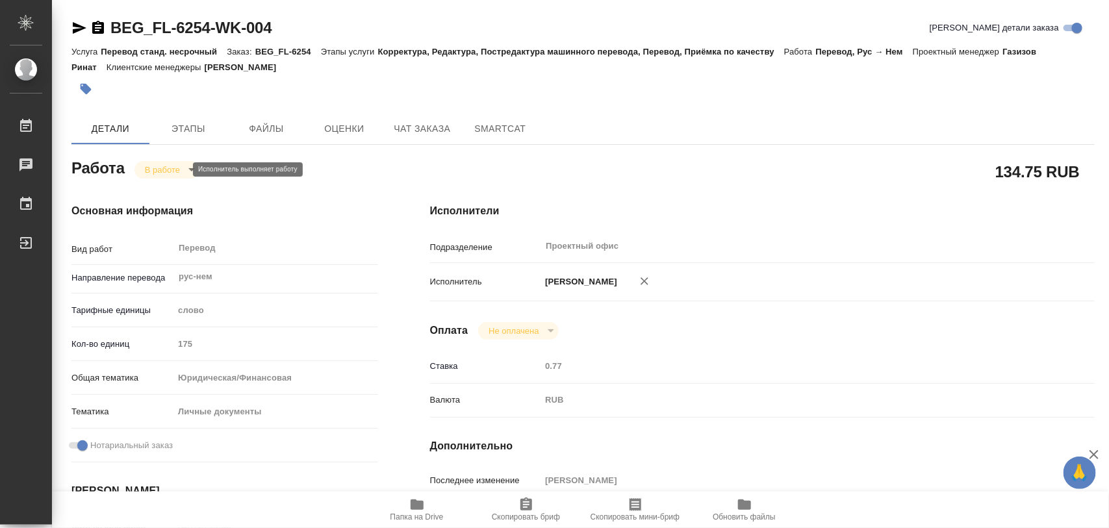
type textarea "x"
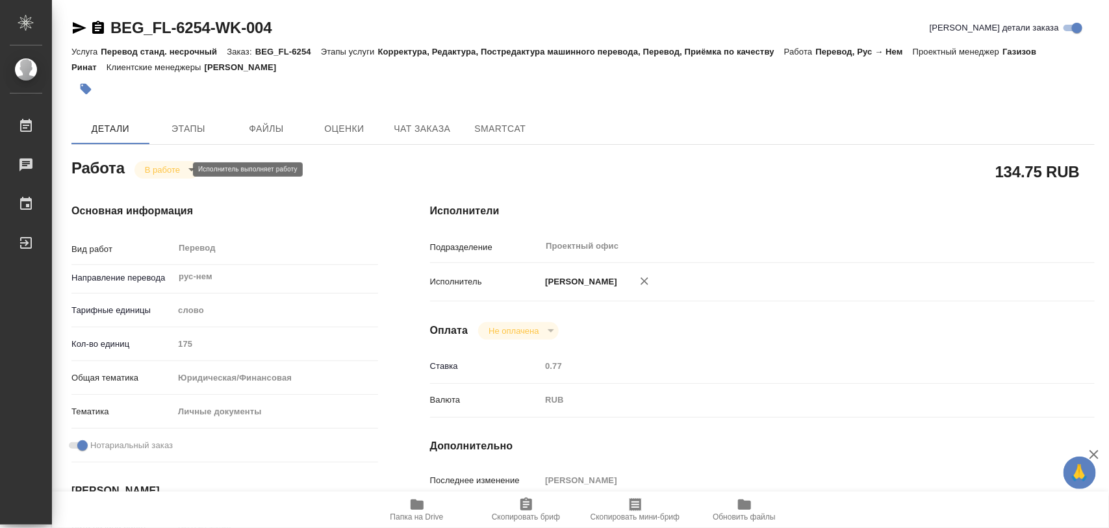
type textarea "x"
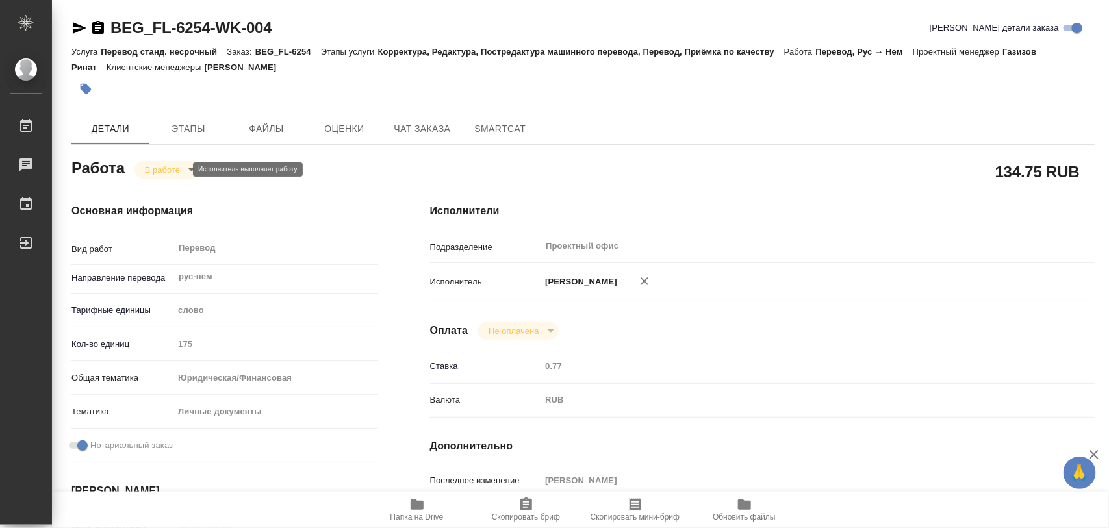
type textarea "x"
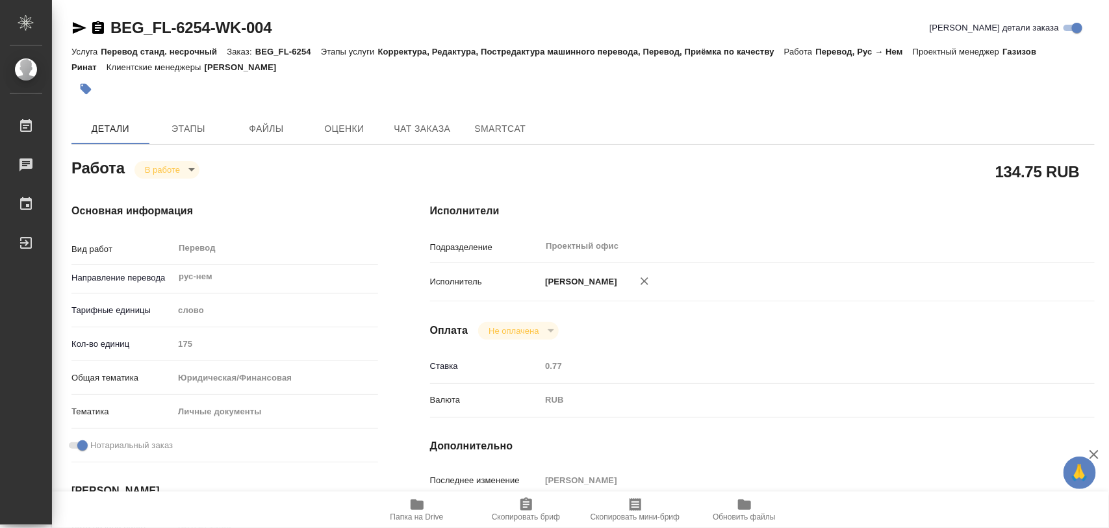
click at [411, 497] on icon "button" at bounding box center [417, 505] width 16 height 16
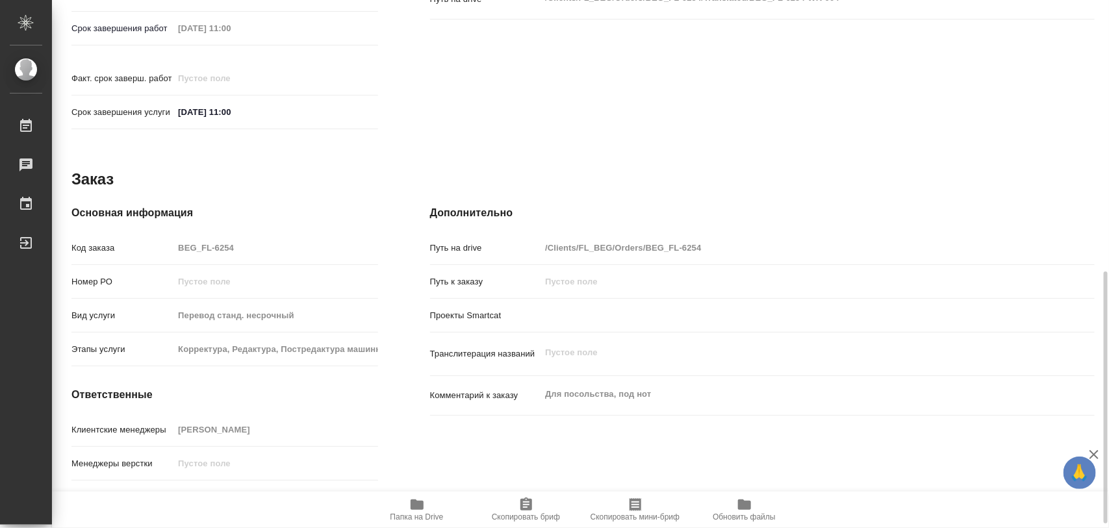
scroll to position [579, 0]
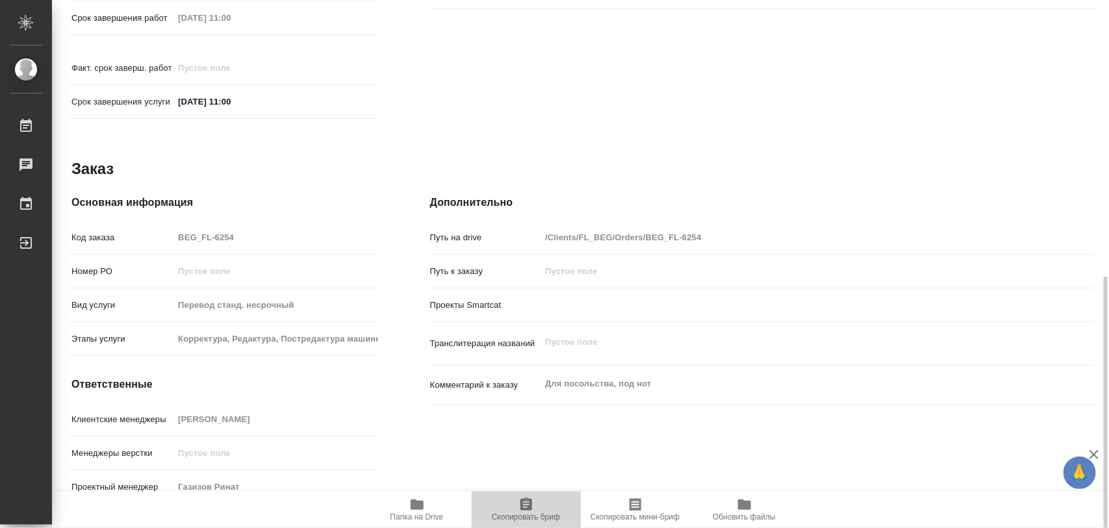
click at [536, 511] on span "Скопировать бриф" at bounding box center [527, 509] width 94 height 25
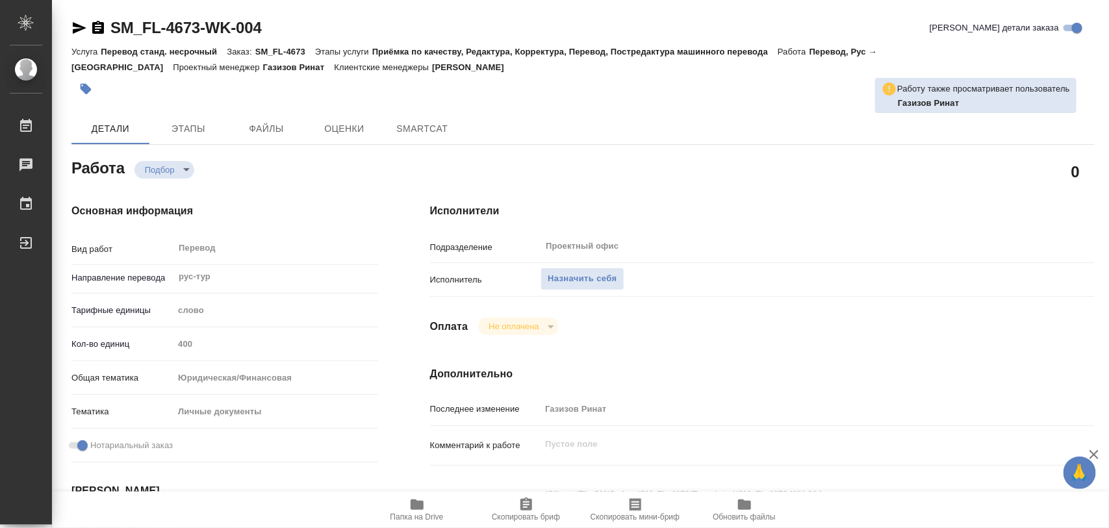
type textarea "x"
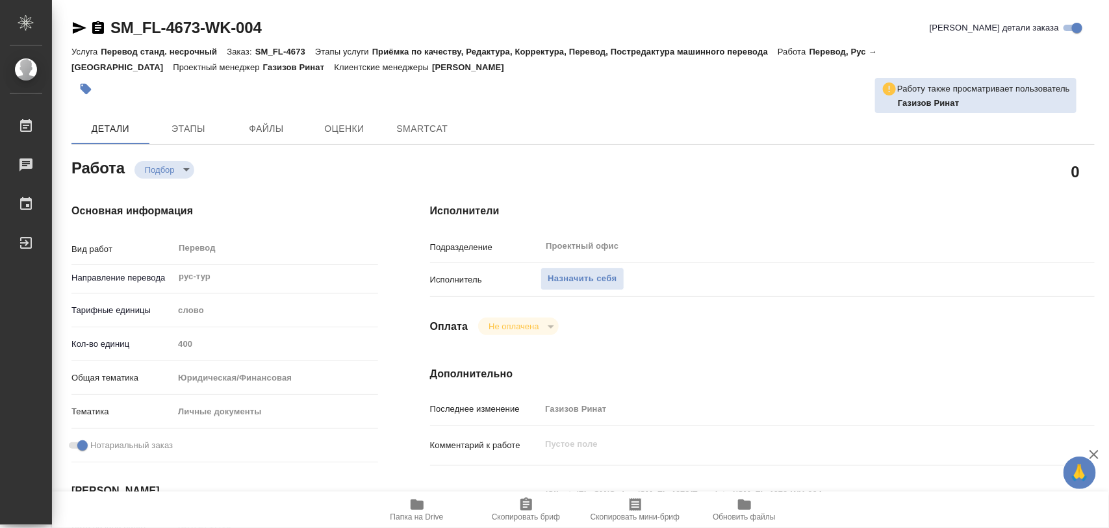
type textarea "x"
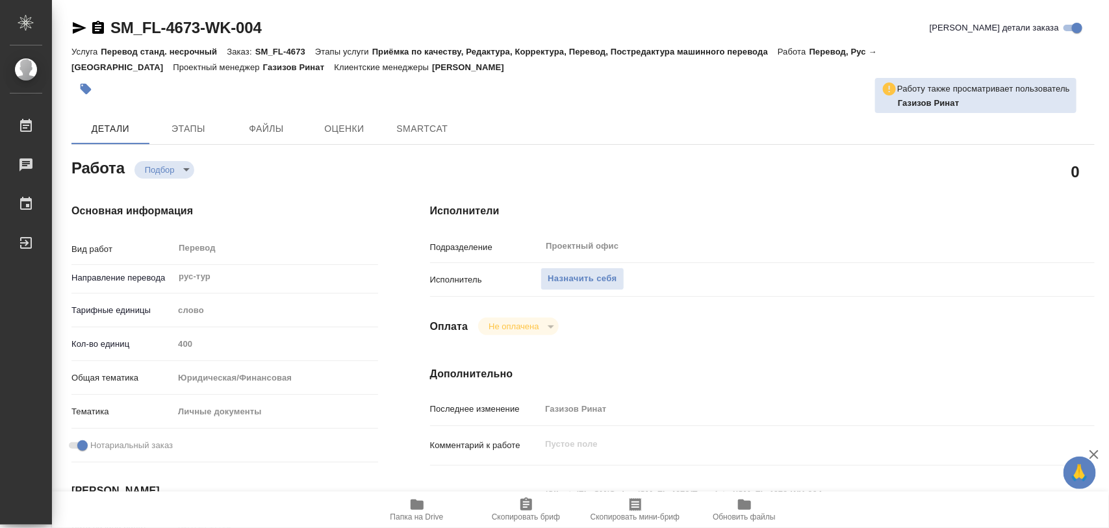
type textarea "x"
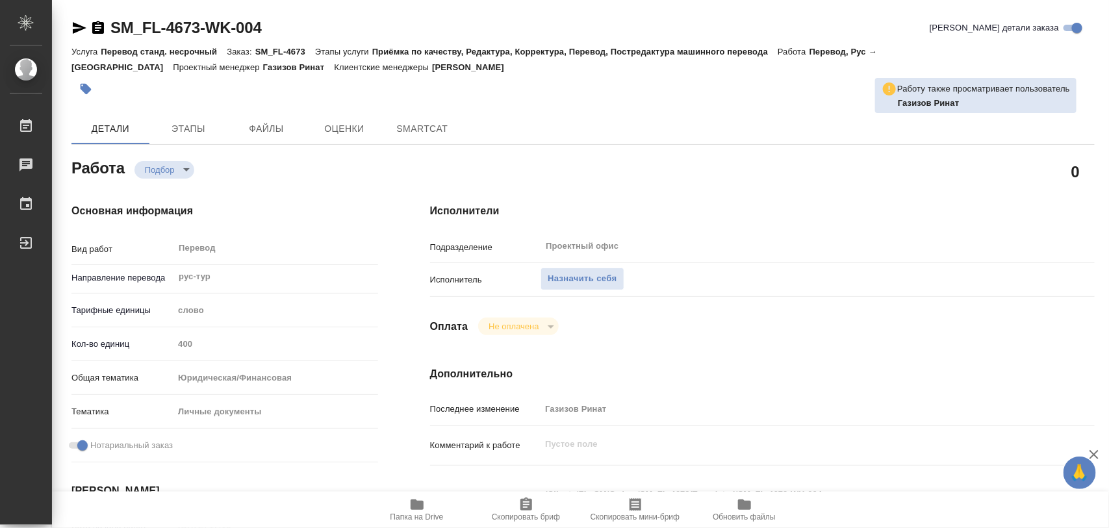
type textarea "x"
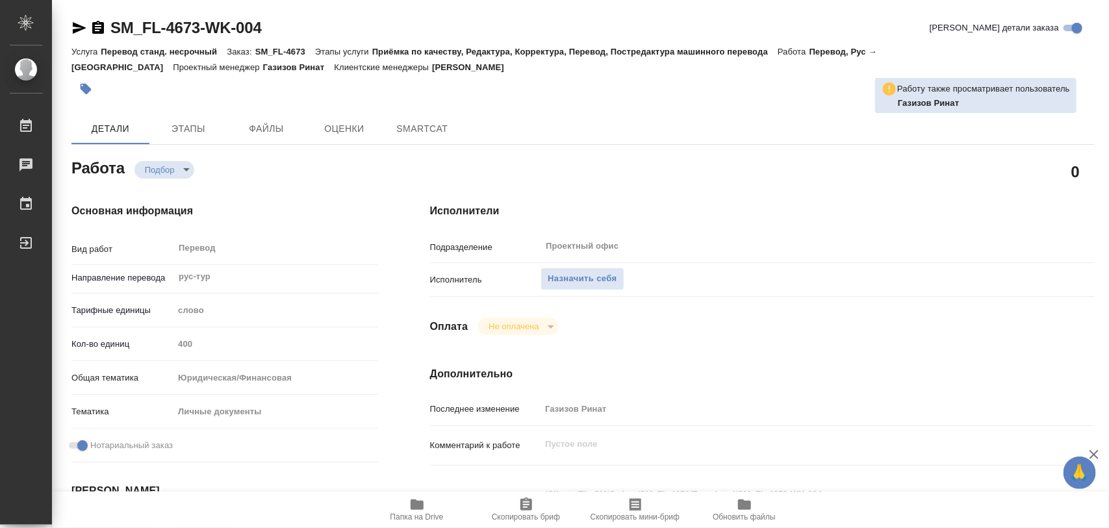
type textarea "x"
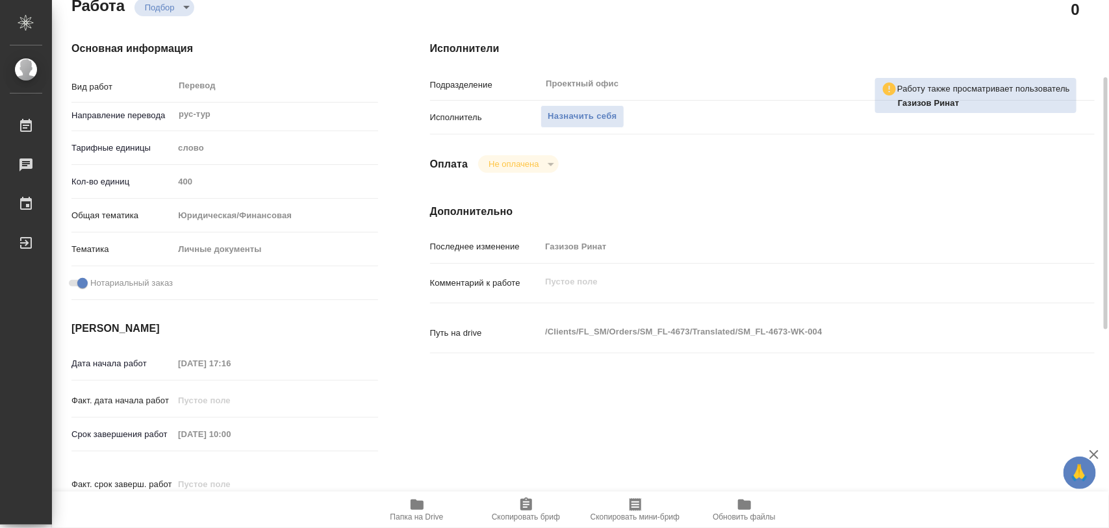
type textarea "x"
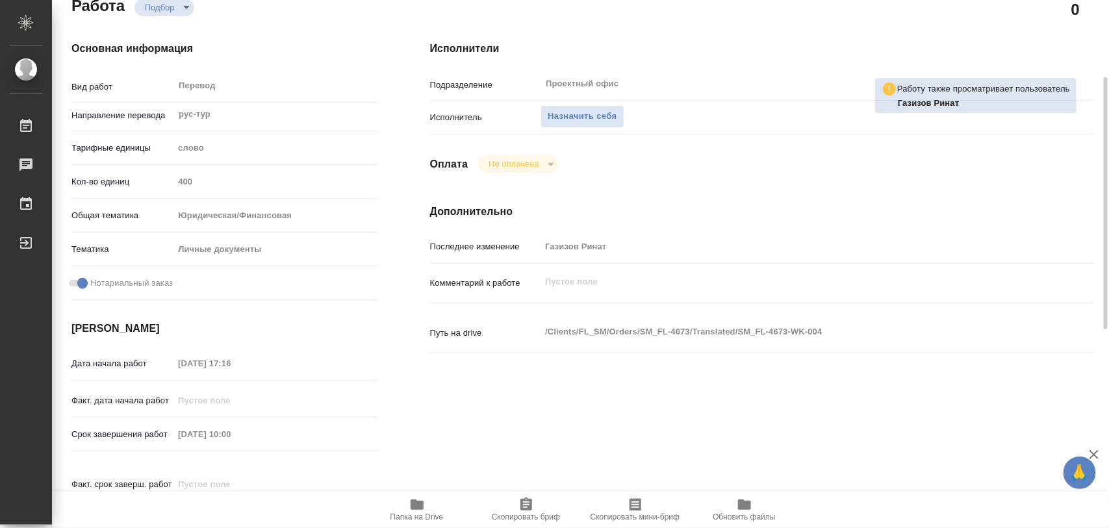
scroll to position [325, 0]
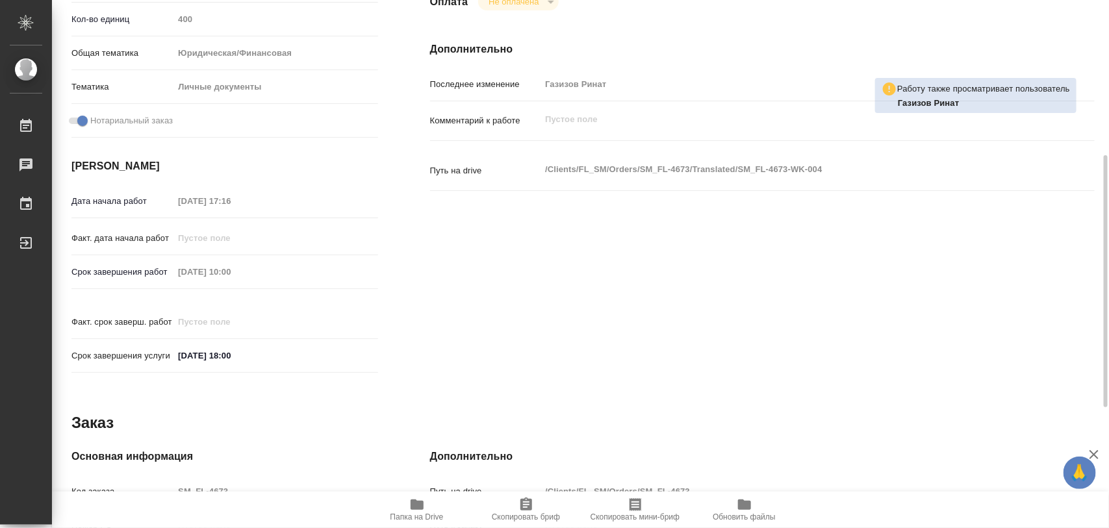
type textarea "x"
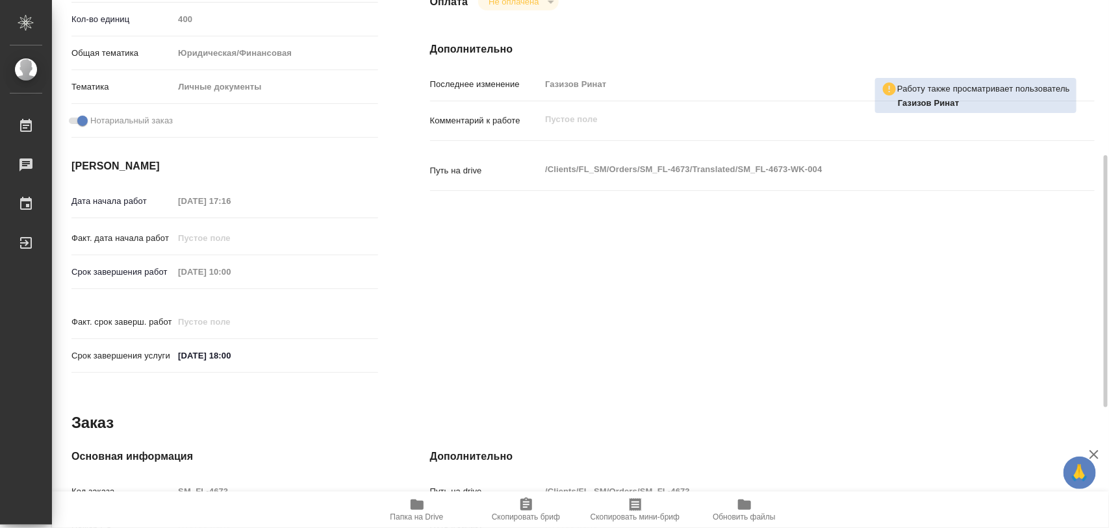
click at [421, 510] on icon "button" at bounding box center [417, 505] width 13 height 10
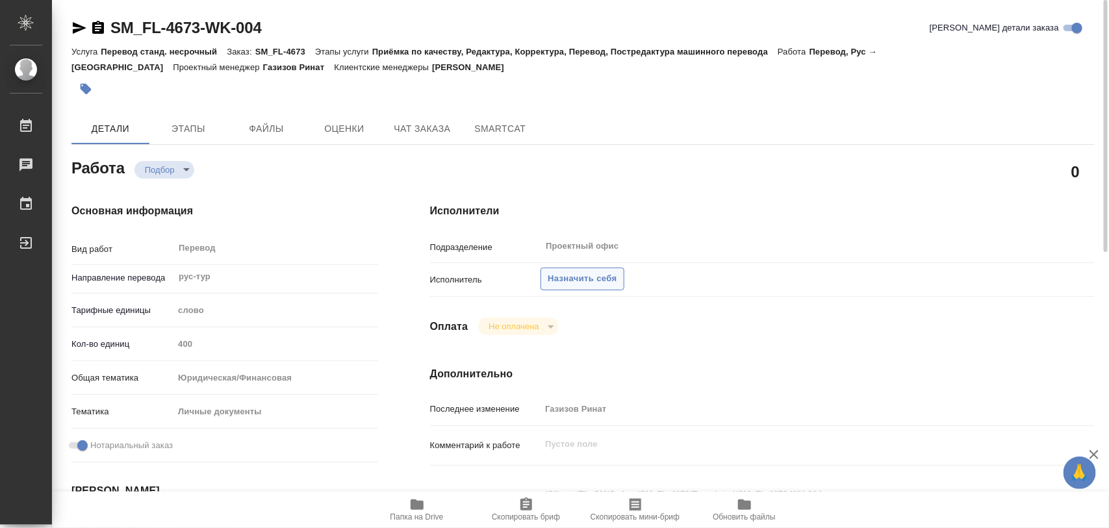
click at [608, 283] on span "Назначить себя" at bounding box center [582, 279] width 69 height 15
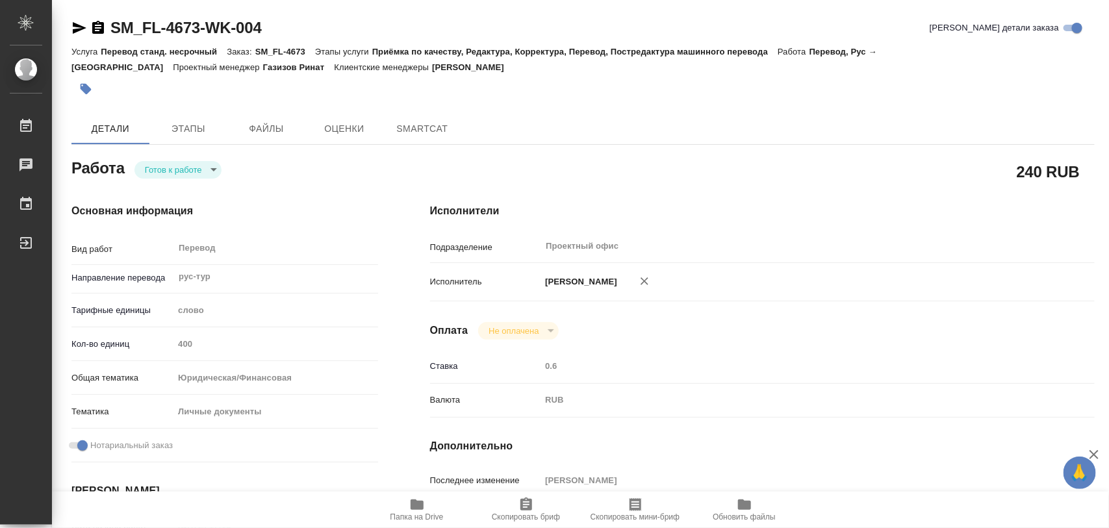
type textarea "x"
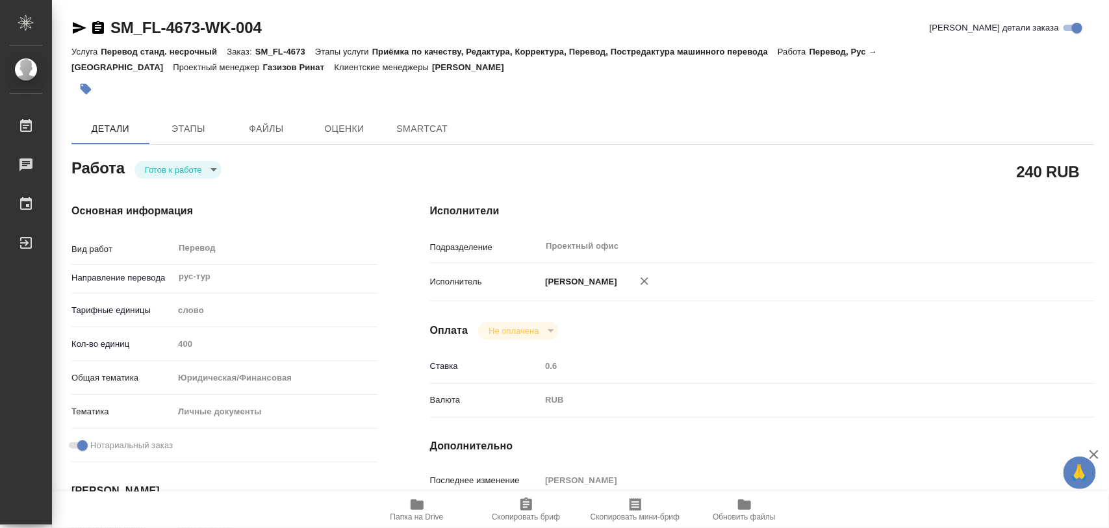
type textarea "x"
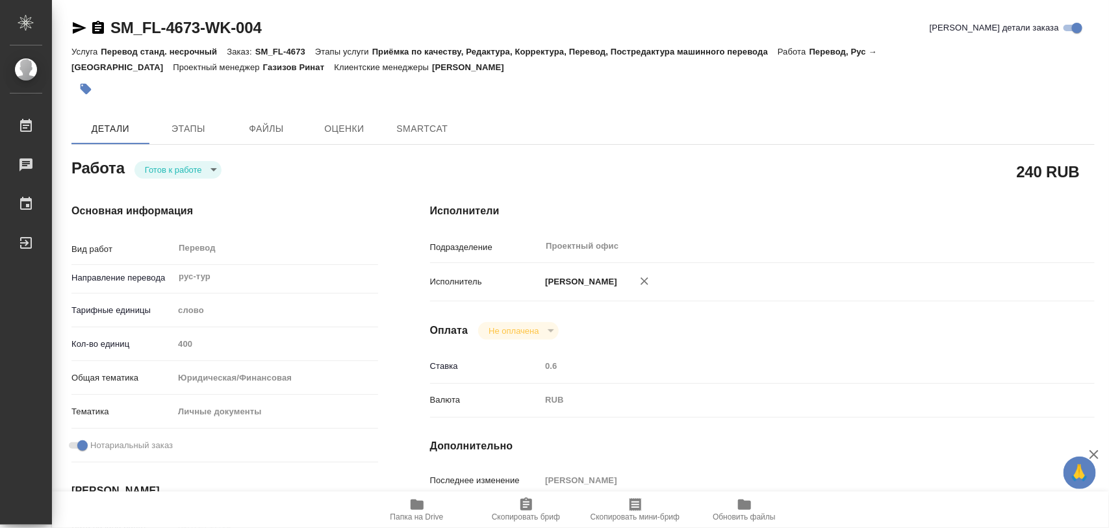
type textarea "x"
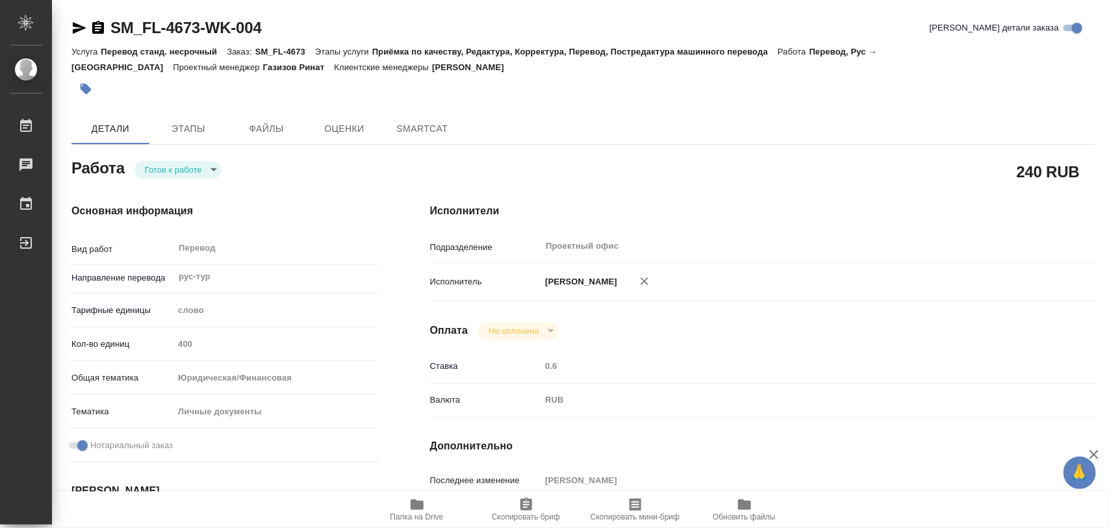
type textarea "x"
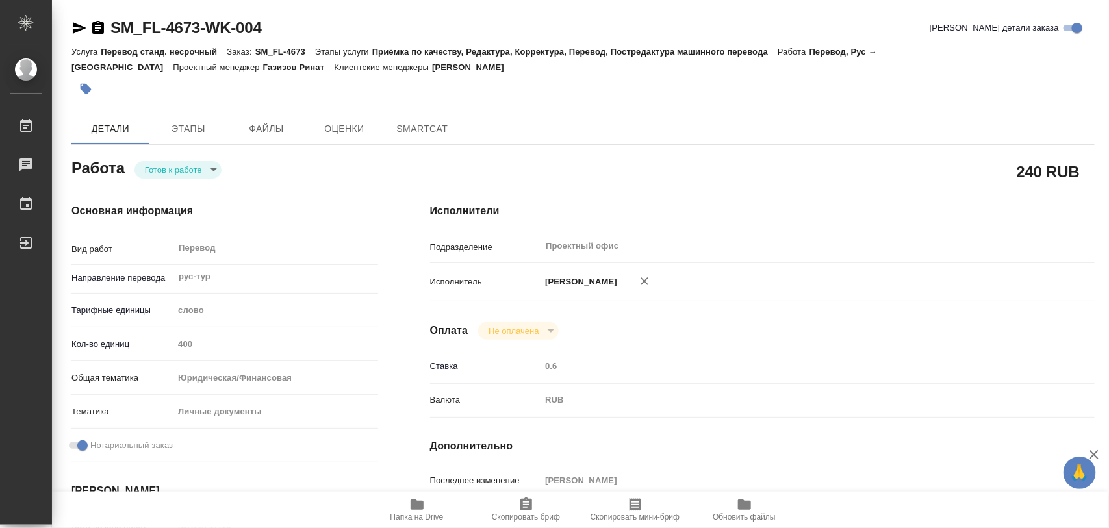
type textarea "x"
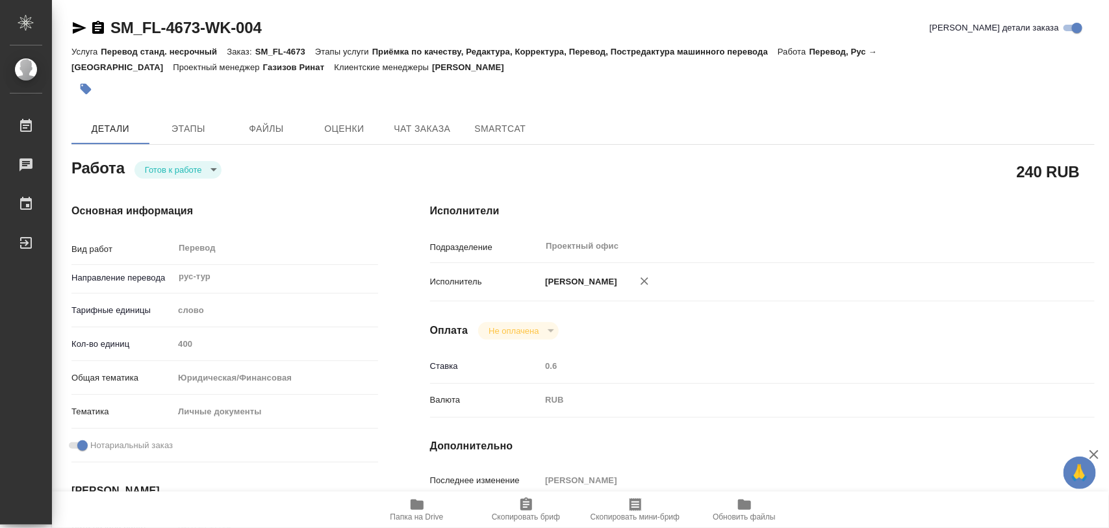
click at [215, 161] on body "🙏 .cls-1 fill:#fff; AWATERA Iglakov Maksim Работы Чаты График Выйти SM_FL-4673-…" at bounding box center [554, 264] width 1109 height 528
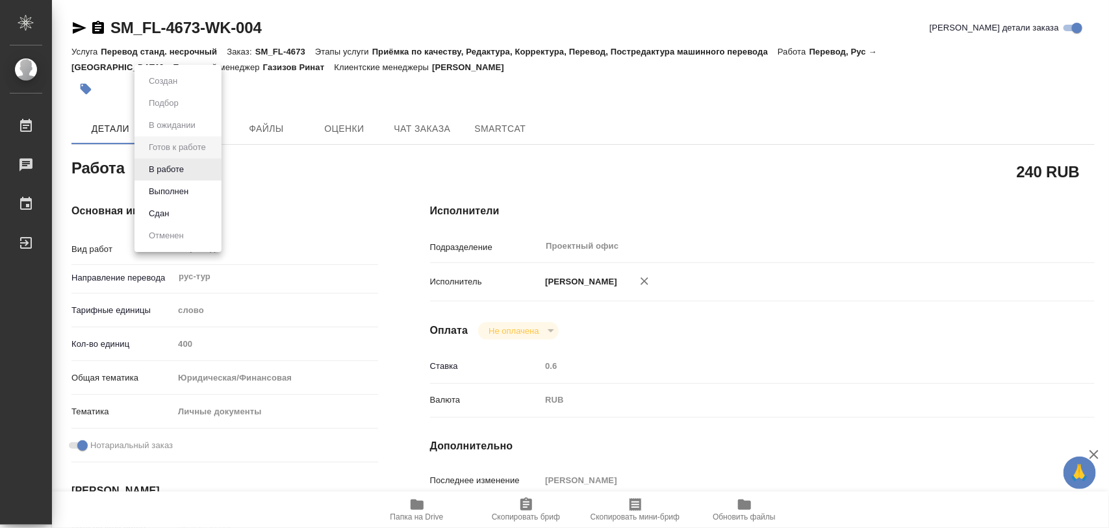
type textarea "x"
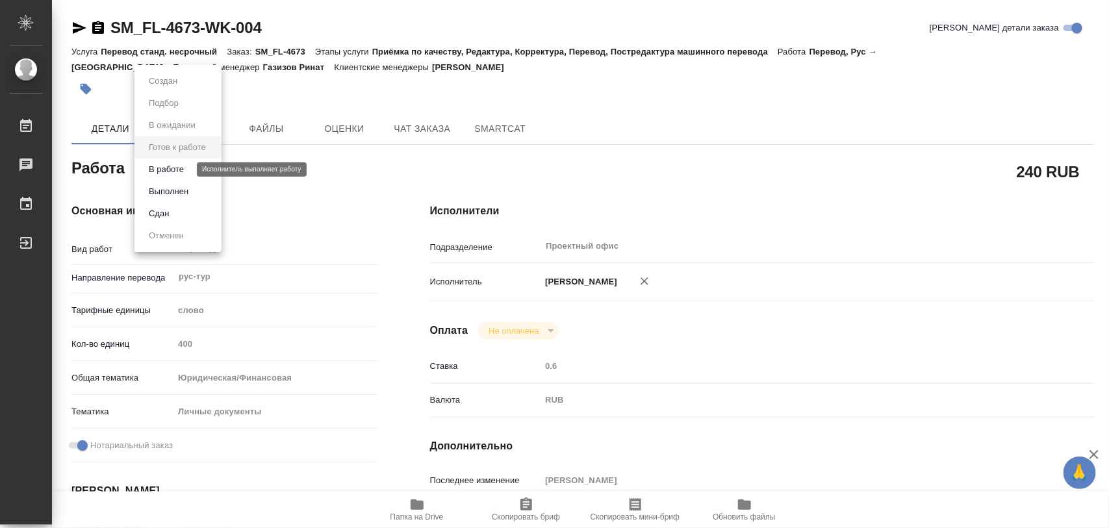
click at [186, 175] on button "В работе" at bounding box center [166, 169] width 43 height 14
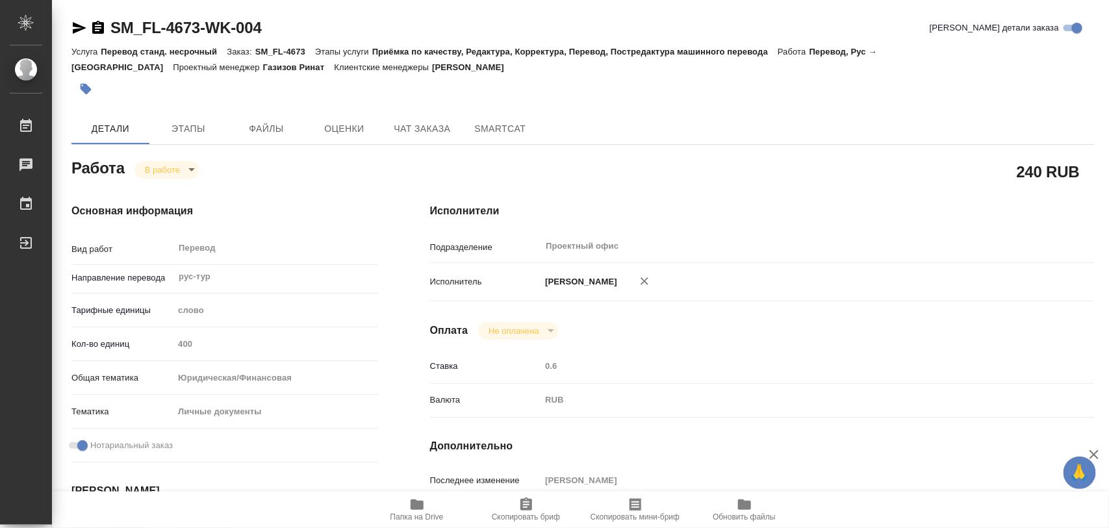
type textarea "x"
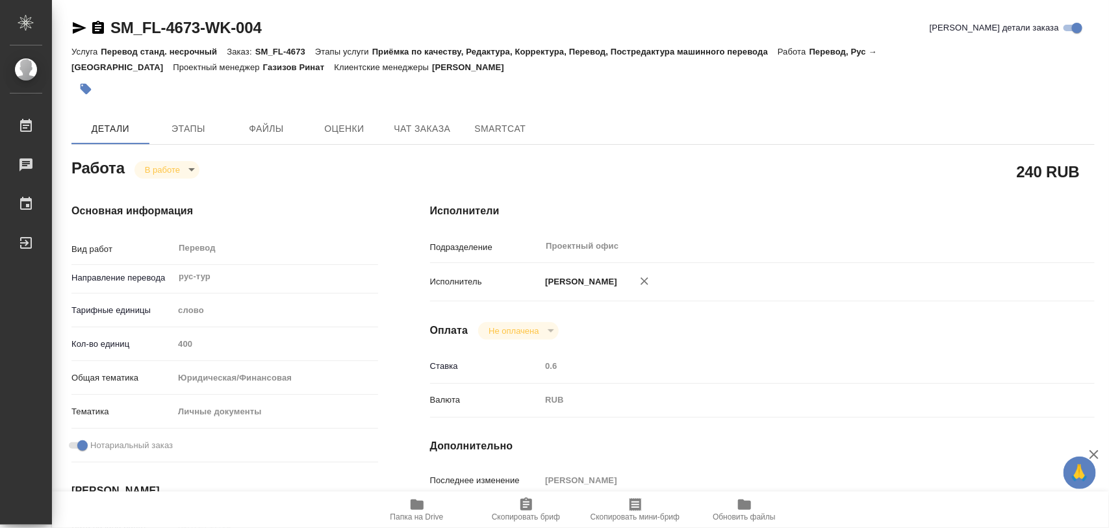
type textarea "x"
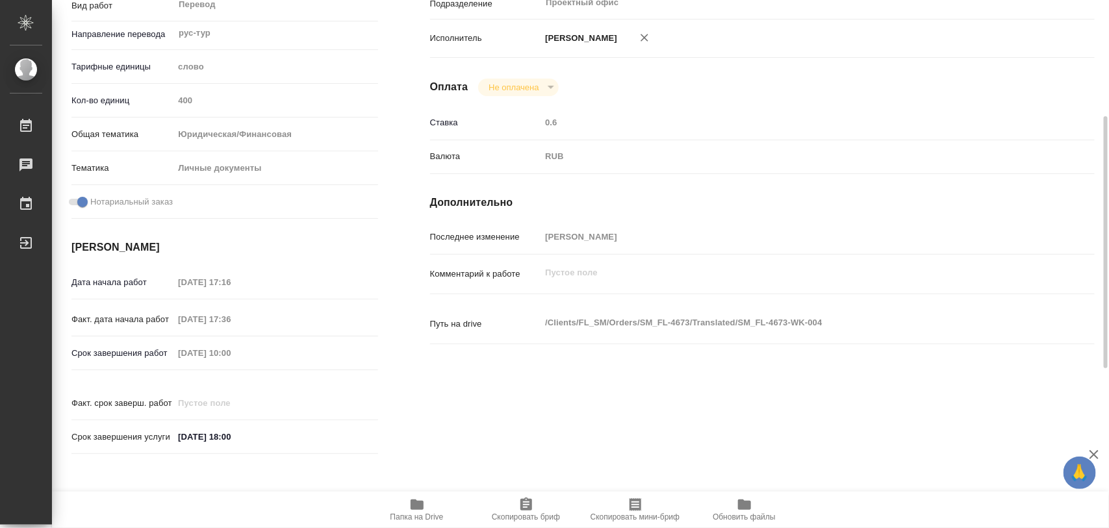
scroll to position [579, 0]
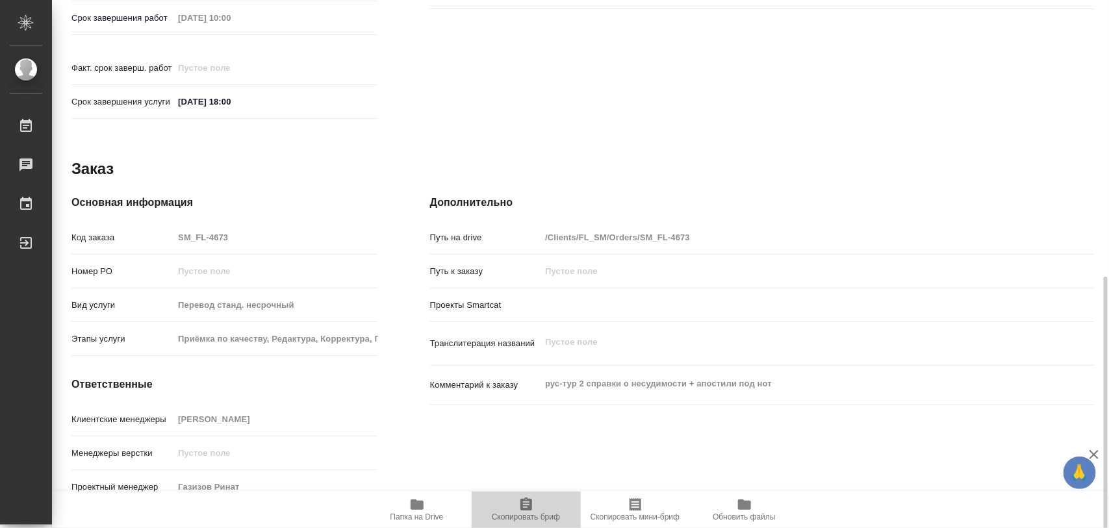
click at [526, 517] on span "Скопировать бриф" at bounding box center [526, 517] width 68 height 9
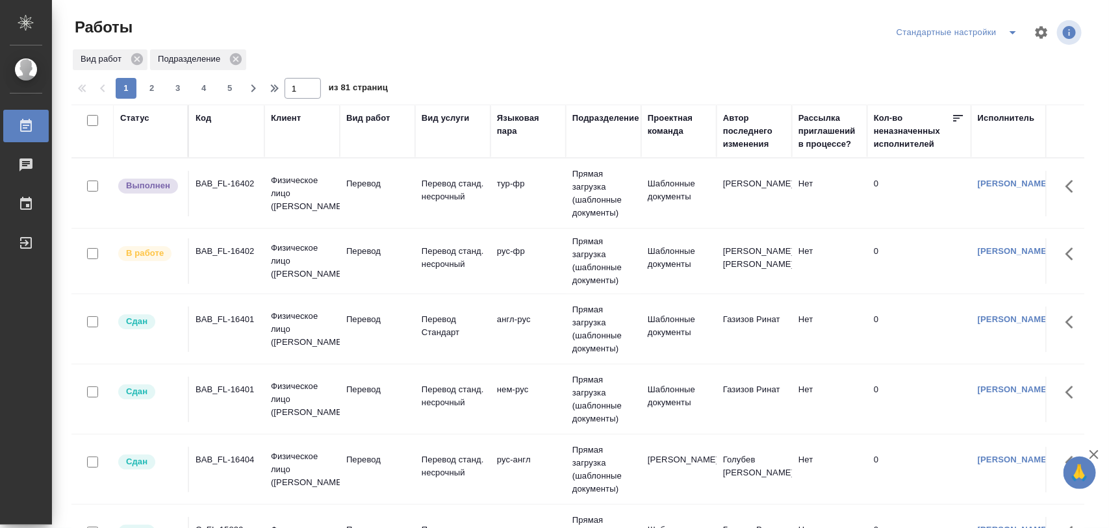
click at [1005, 37] on icon "split button" at bounding box center [1013, 33] width 16 height 16
click at [983, 50] on li "Meine Bestellungen" at bounding box center [948, 58] width 133 height 21
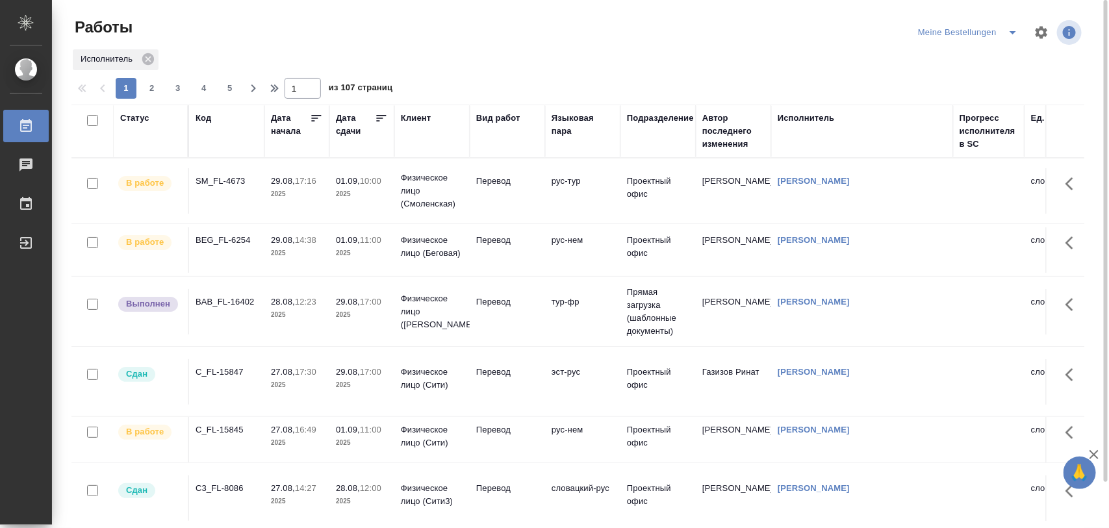
click at [239, 183] on div "SM_FL-4673" at bounding box center [227, 181] width 62 height 13
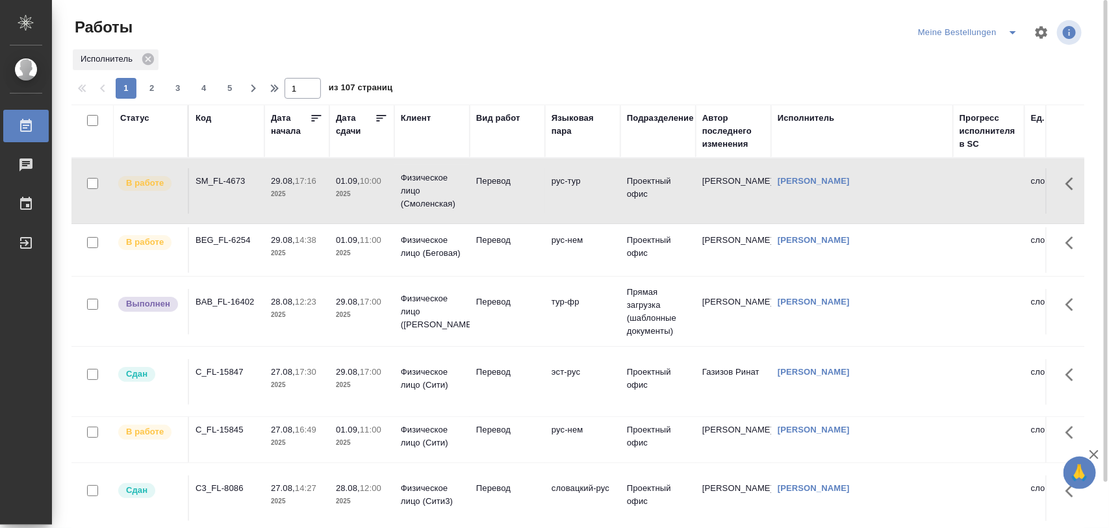
click at [1009, 36] on icon "split button" at bounding box center [1013, 33] width 16 height 16
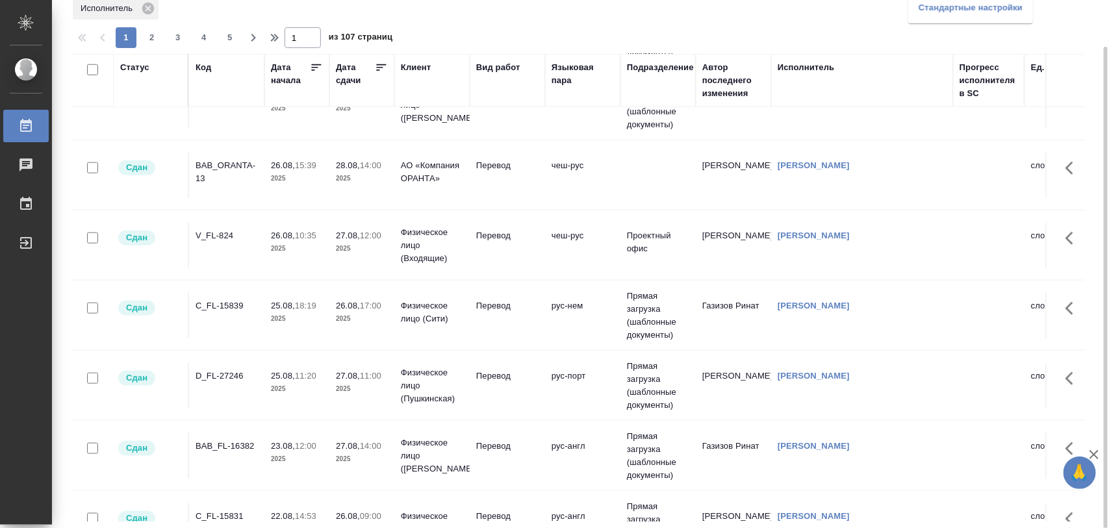
scroll to position [812, 0]
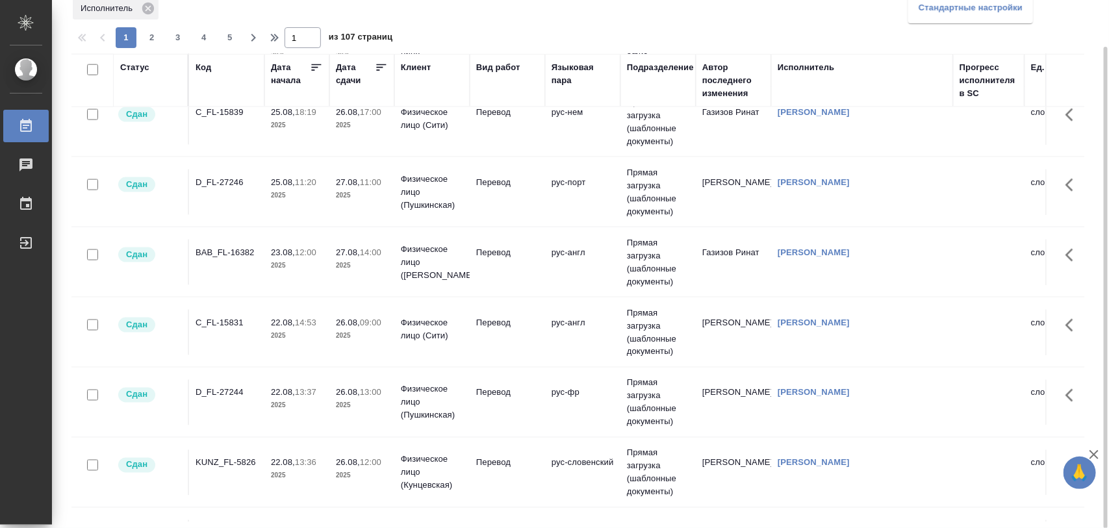
click at [946, 8] on li "Стандартные настройки" at bounding box center [971, 7] width 125 height 21
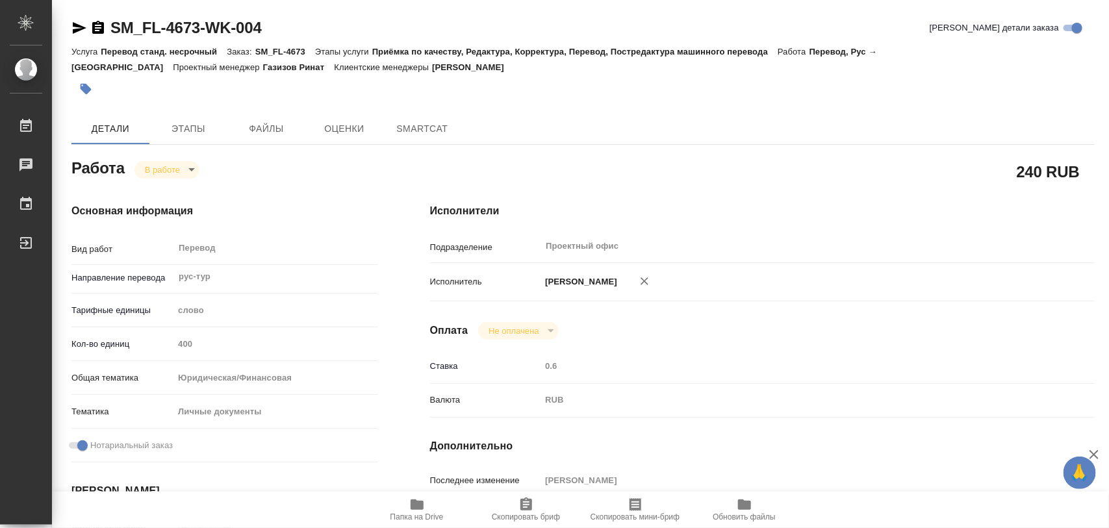
type textarea "x"
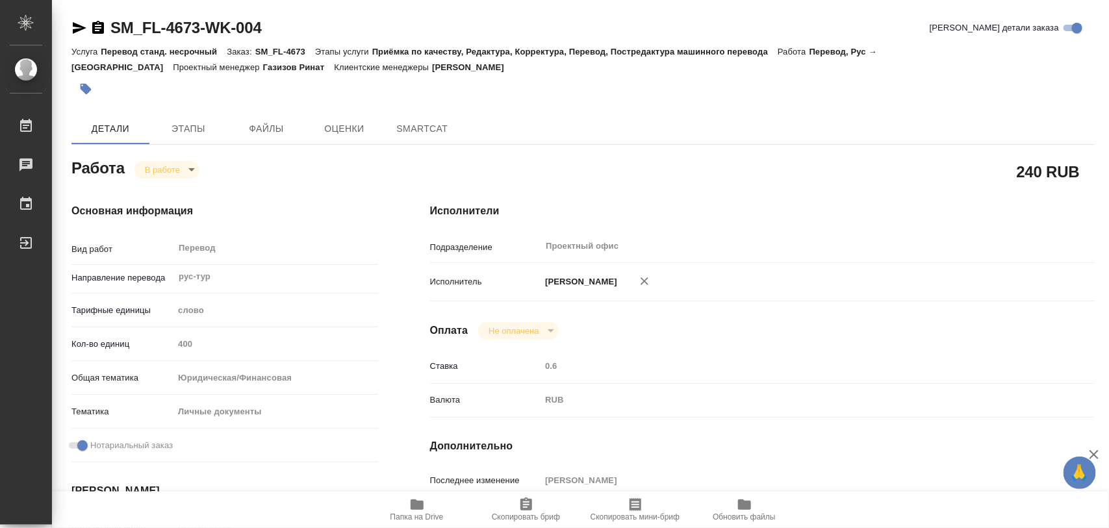
type textarea "x"
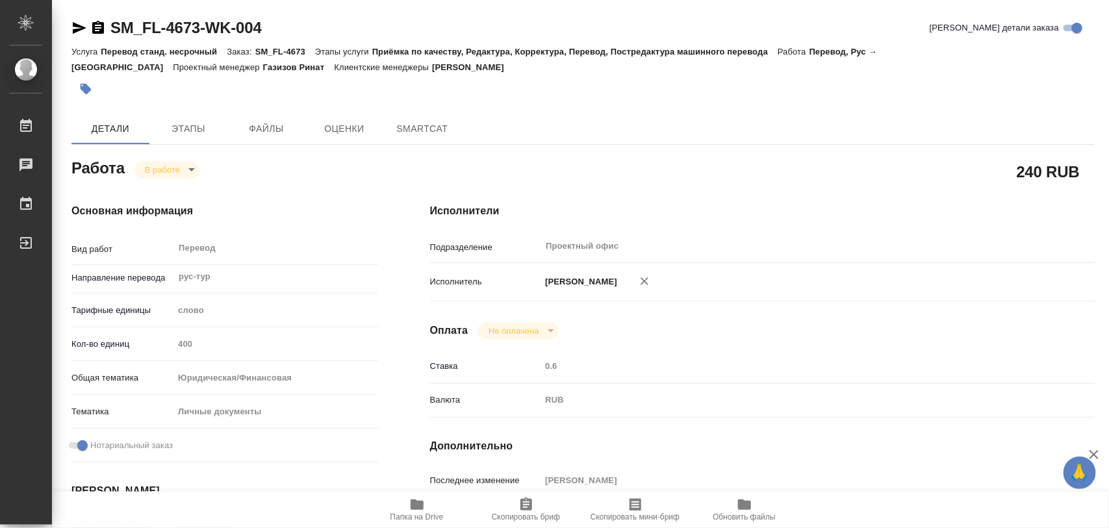
type textarea "x"
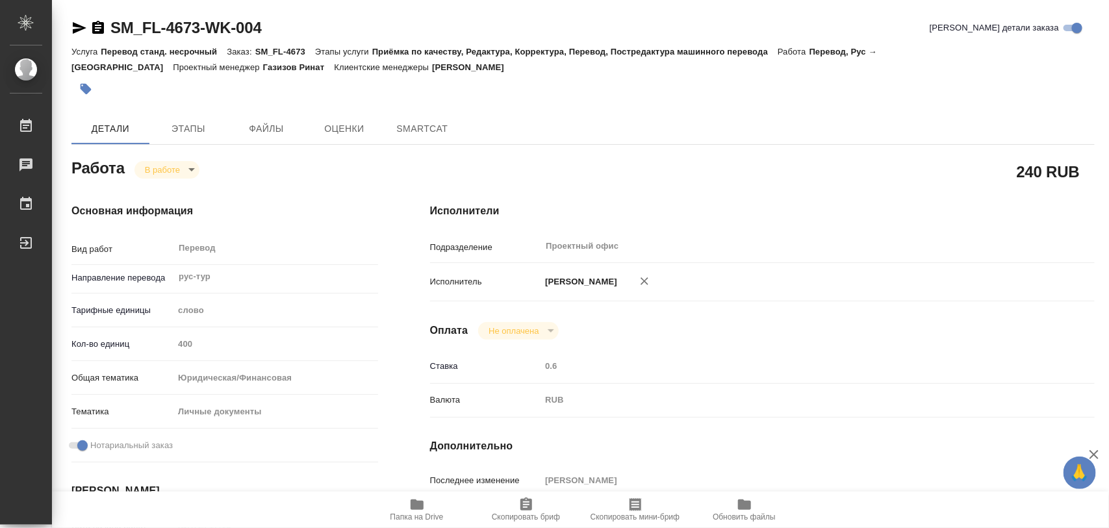
type textarea "x"
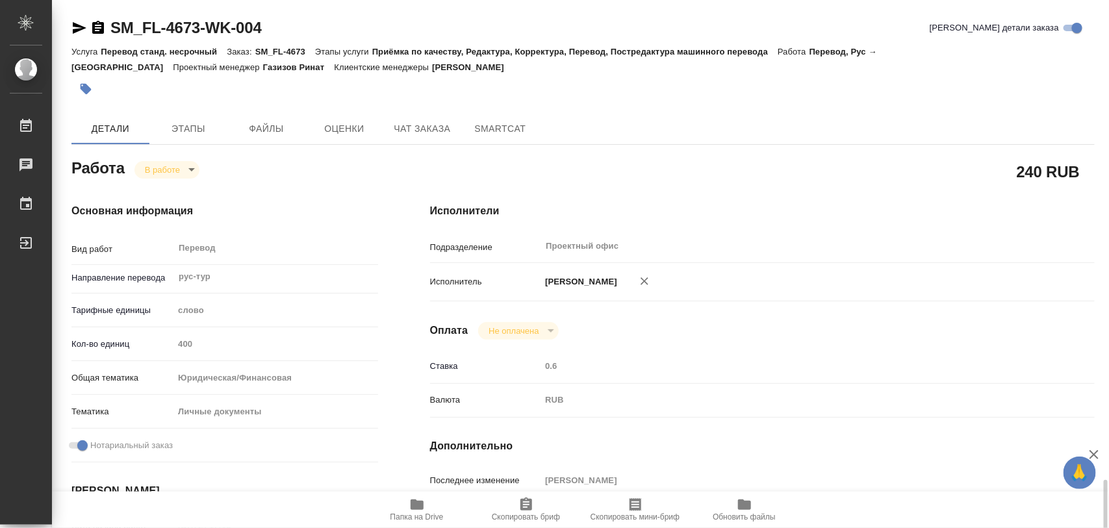
scroll to position [325, 0]
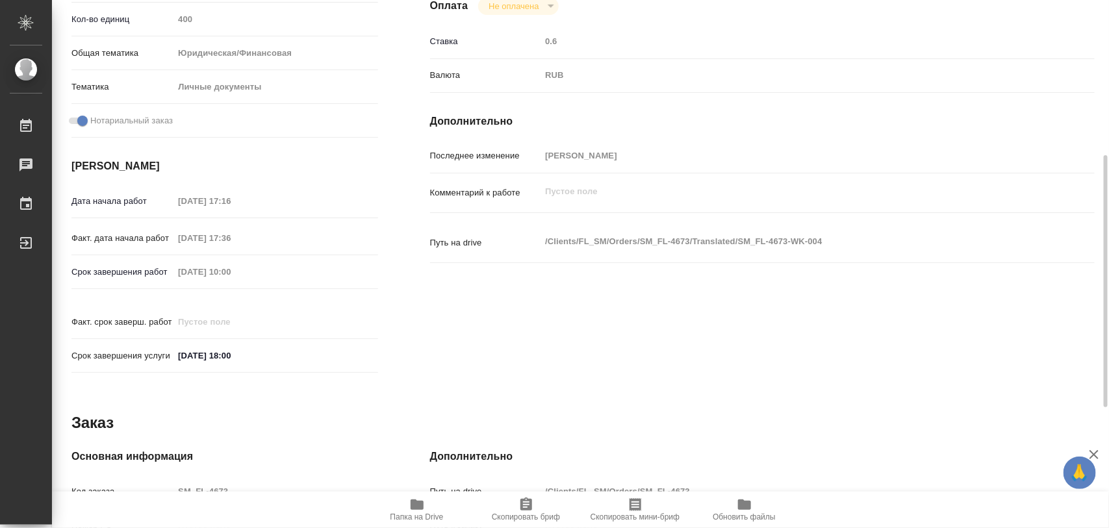
type textarea "x"
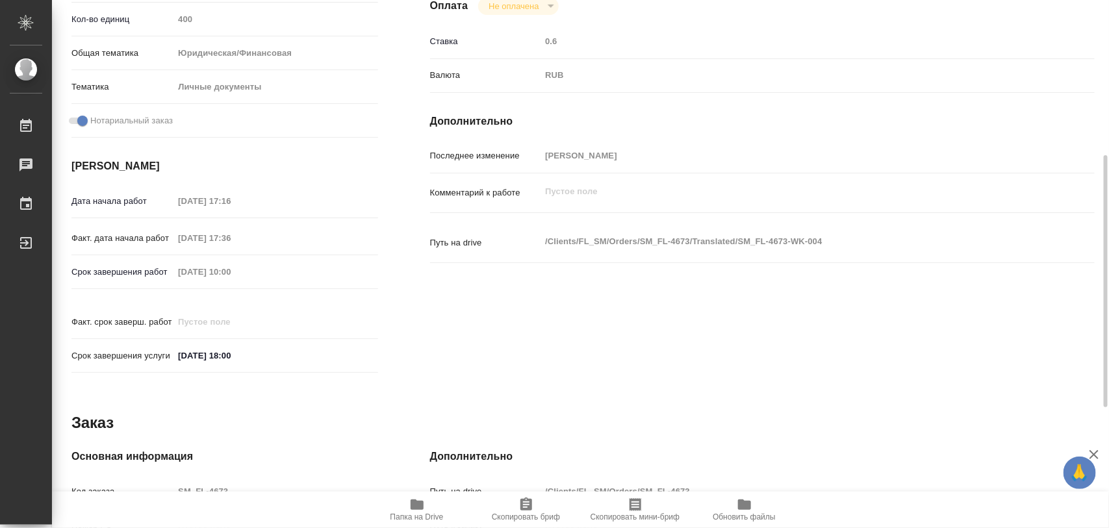
type textarea "x"
